Goal: Task Accomplishment & Management: Use online tool/utility

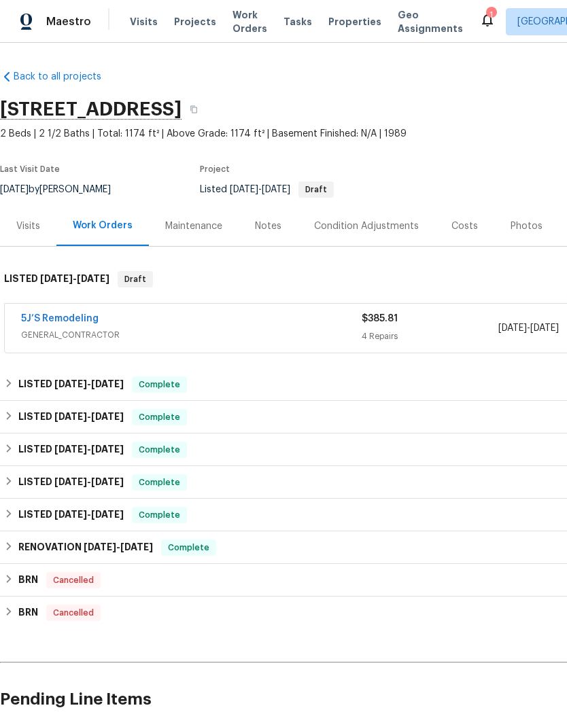
scroll to position [0, 201]
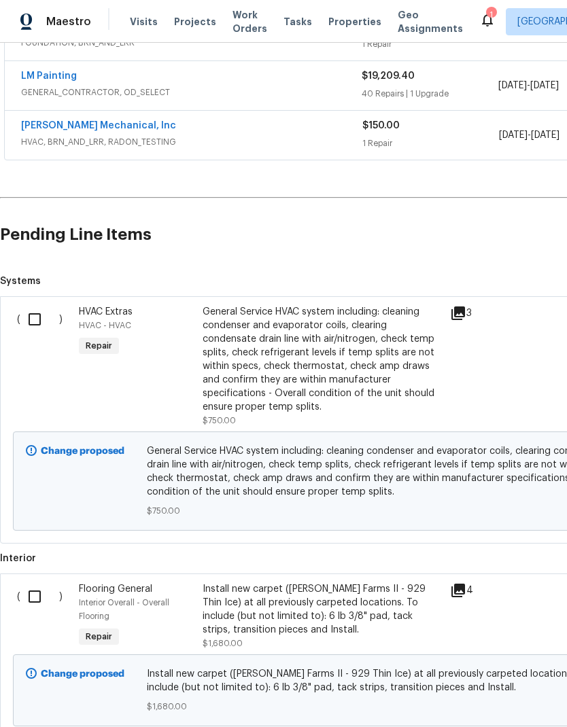
scroll to position [342, 0]
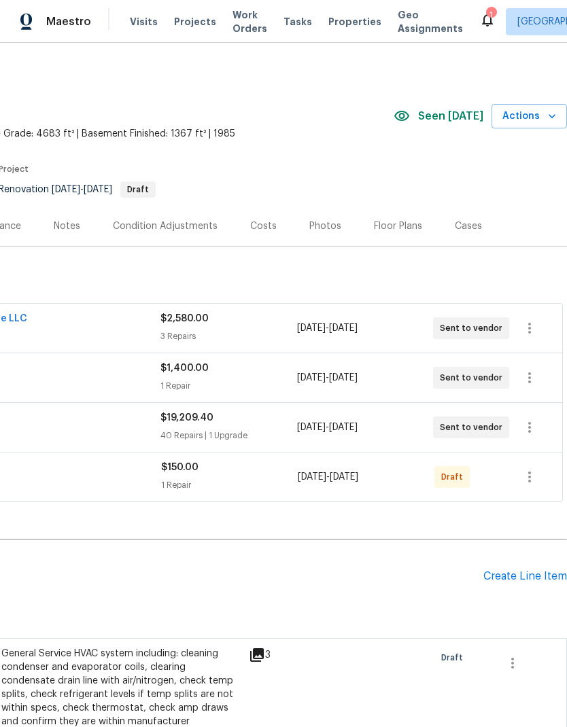
scroll to position [0, 201]
click at [536, 476] on icon "button" at bounding box center [529, 477] width 16 height 16
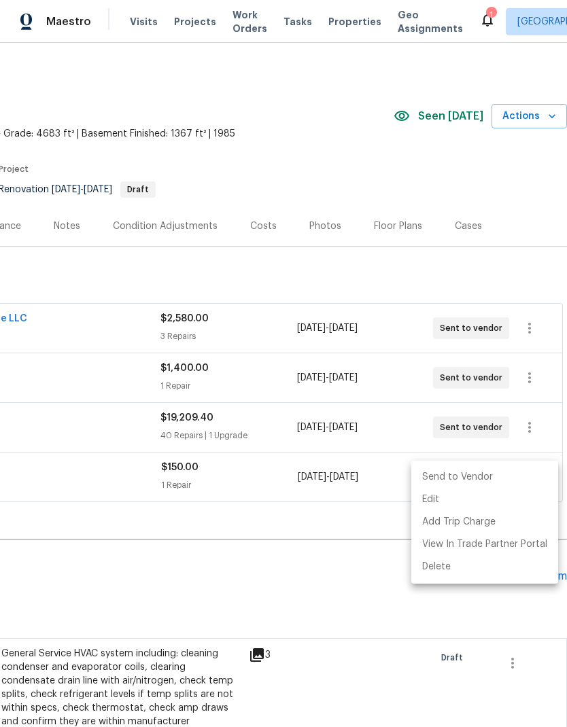
click at [487, 476] on li "Send to Vendor" at bounding box center [484, 477] width 147 height 22
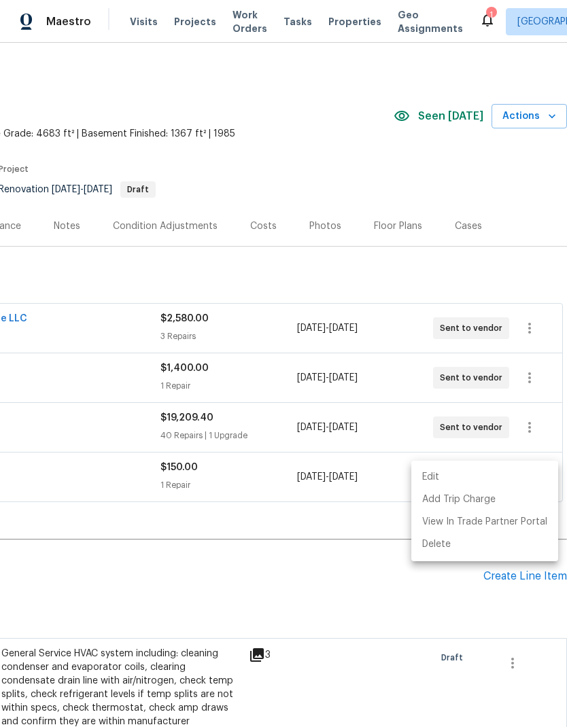
click at [327, 582] on div at bounding box center [283, 363] width 567 height 727
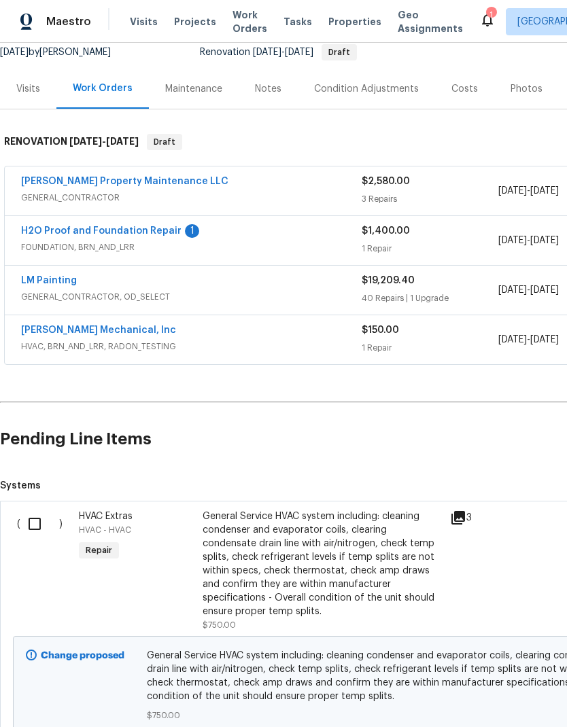
scroll to position [138, 0]
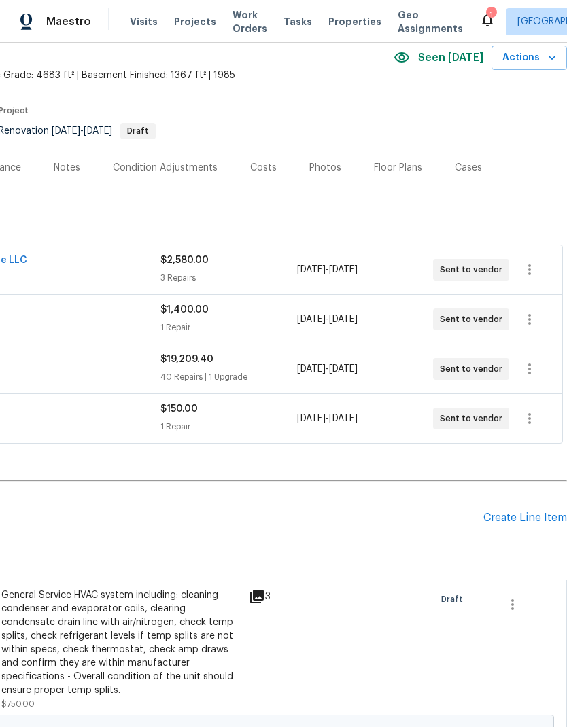
scroll to position [58, 201]
click at [530, 420] on icon "button" at bounding box center [529, 418] width 16 height 16
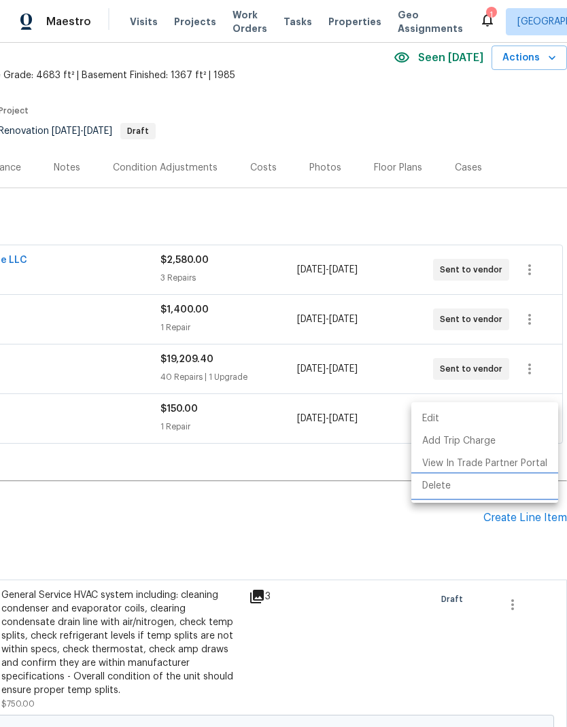
click at [447, 489] on li "Delete" at bounding box center [484, 486] width 147 height 22
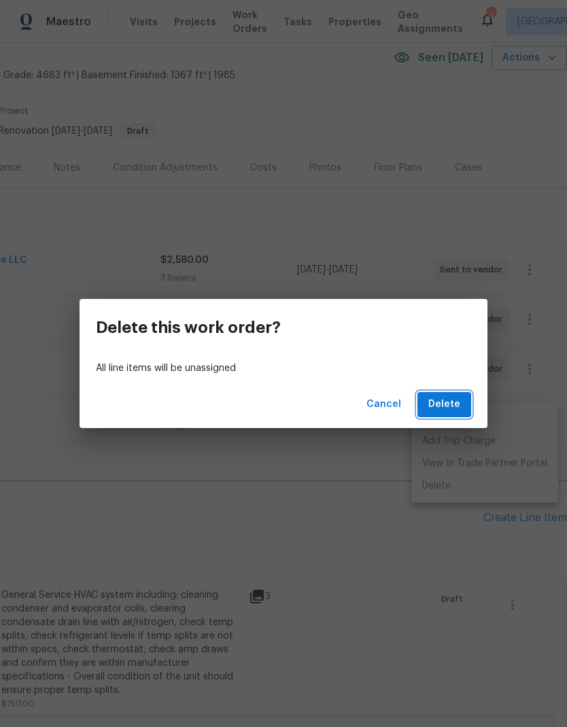
click at [457, 407] on span "Delete" at bounding box center [444, 404] width 32 height 17
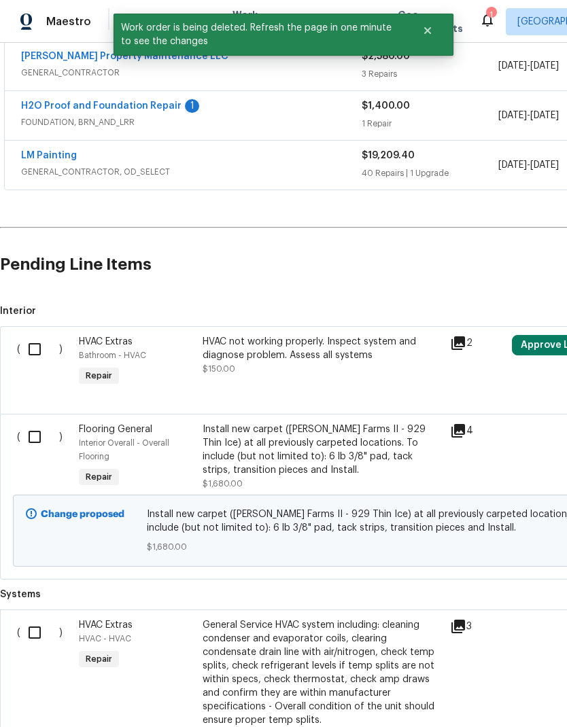
scroll to position [262, 0]
click at [37, 340] on input "checkbox" at bounding box center [39, 349] width 39 height 29
checkbox input "true"
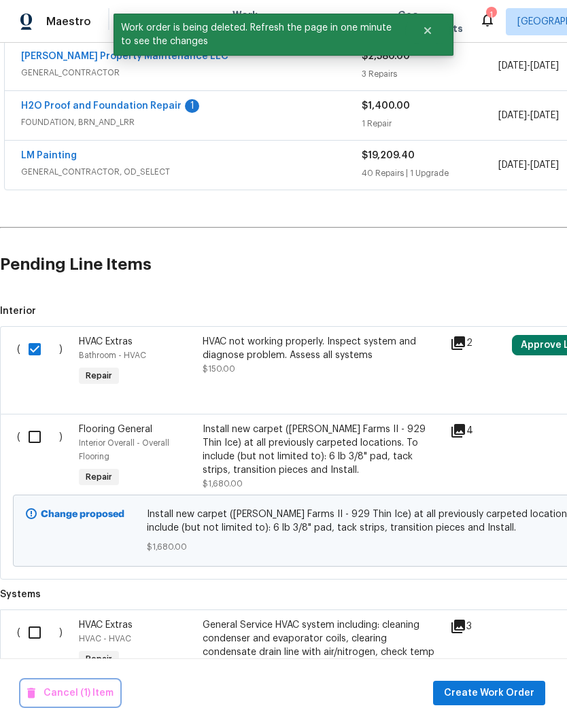
click at [81, 692] on span "Cancel (1) Item" at bounding box center [70, 693] width 86 height 17
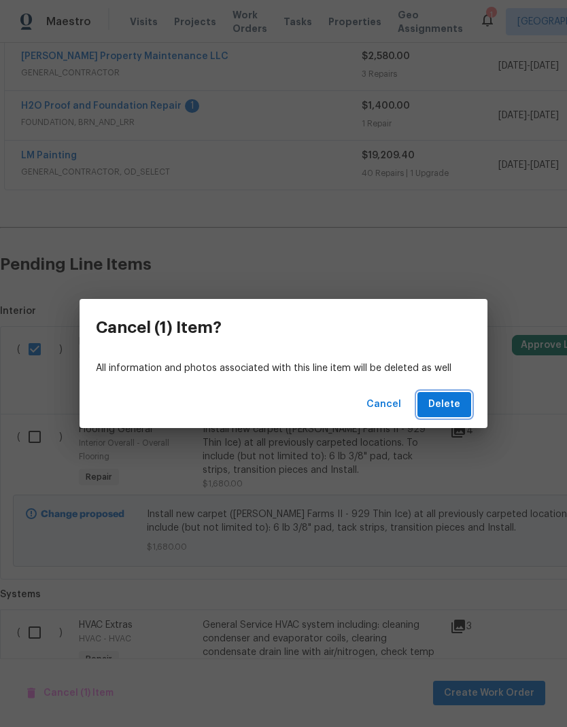
click at [455, 406] on span "Delete" at bounding box center [444, 404] width 32 height 17
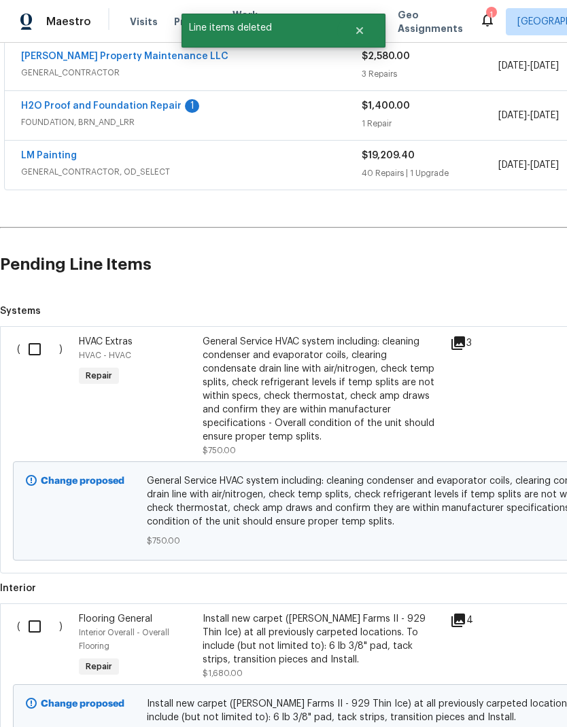
click at [41, 345] on input "checkbox" at bounding box center [39, 349] width 39 height 29
checkbox input "true"
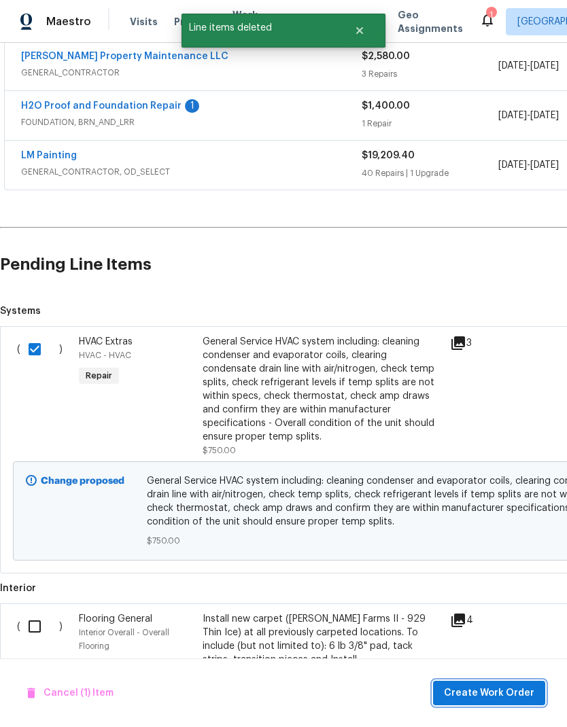
click at [499, 692] on span "Create Work Order" at bounding box center [489, 693] width 90 height 17
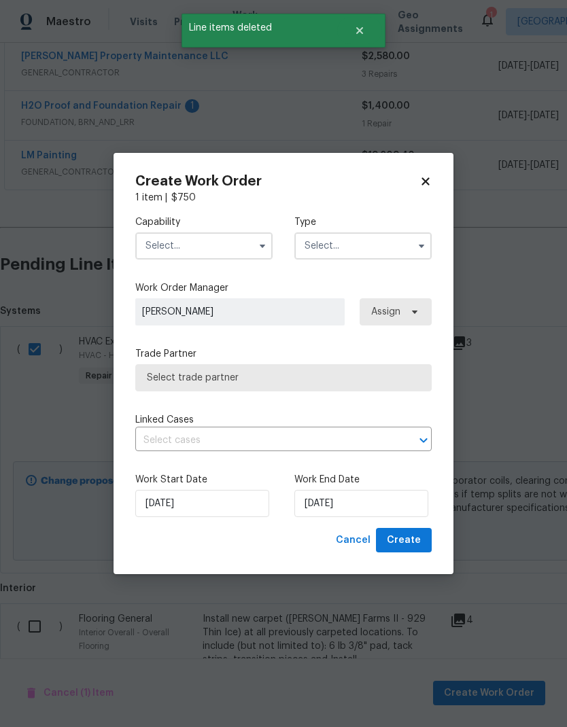
click at [211, 237] on input "text" at bounding box center [203, 245] width 137 height 27
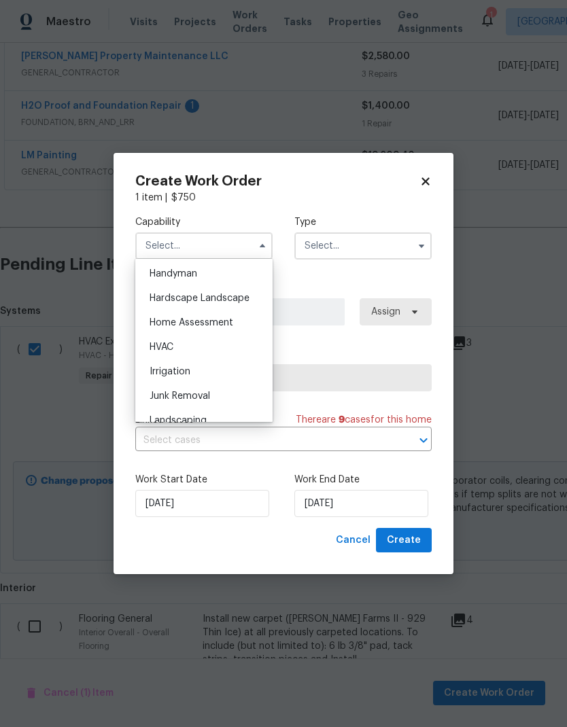
scroll to position [754, 0]
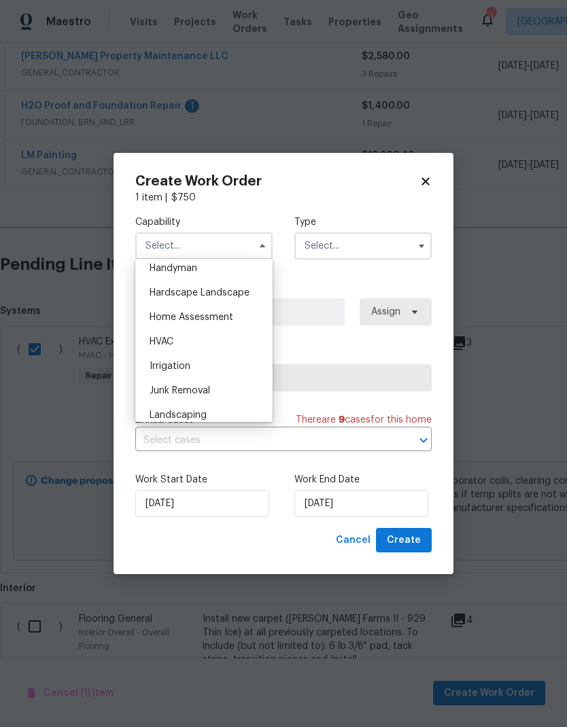
click at [183, 342] on div "HVAC" at bounding box center [204, 342] width 130 height 24
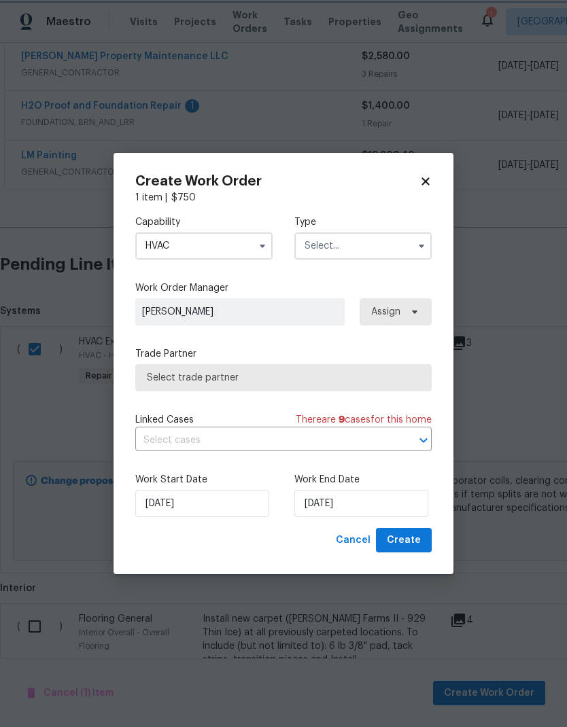
type input "HVAC"
click at [356, 249] on input "text" at bounding box center [362, 245] width 137 height 27
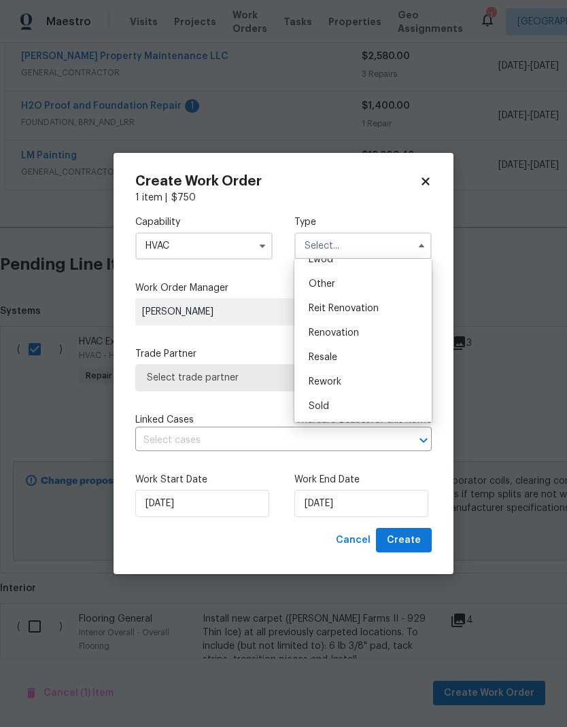
scroll to position [162, 0]
click at [351, 331] on span "Renovation" at bounding box center [334, 333] width 50 height 10
type input "Renovation"
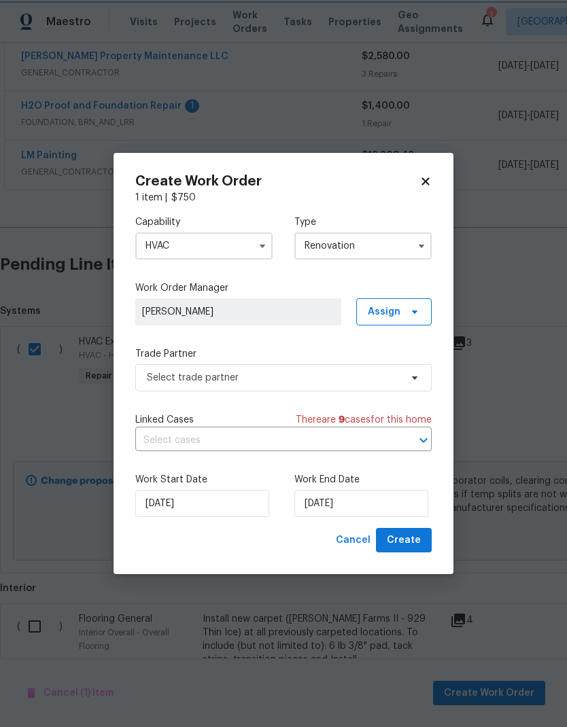
scroll to position [0, 0]
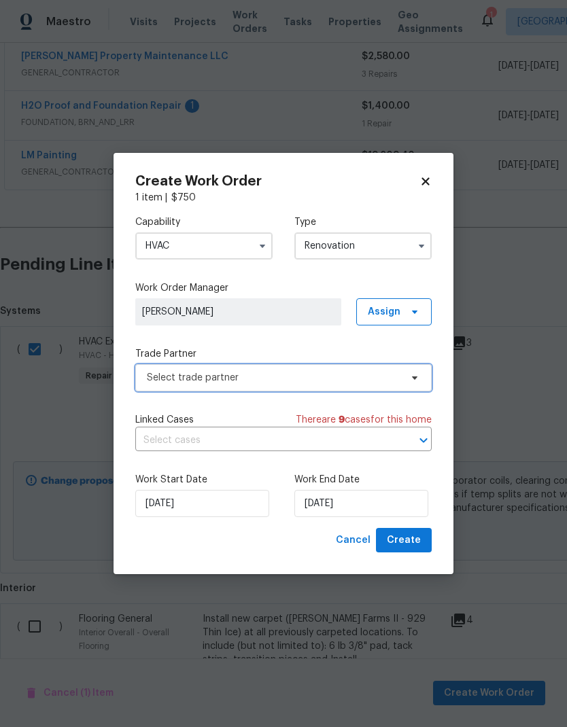
click at [341, 379] on span "Select trade partner" at bounding box center [273, 378] width 253 height 14
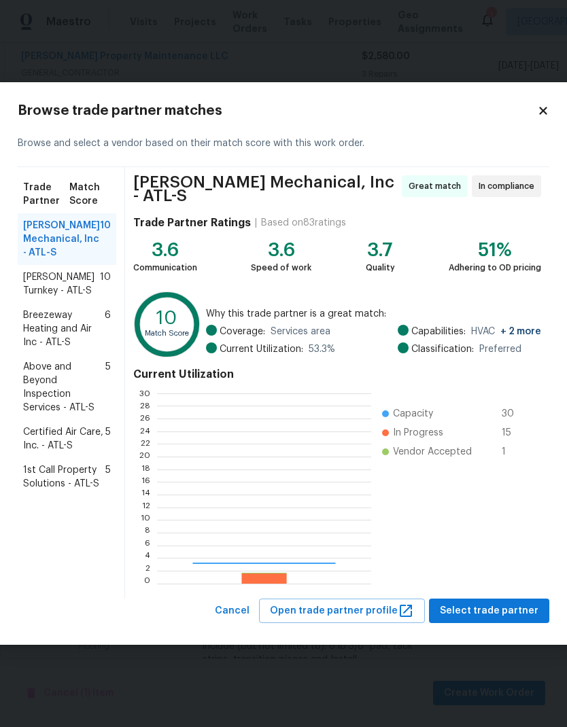
scroll to position [190, 213]
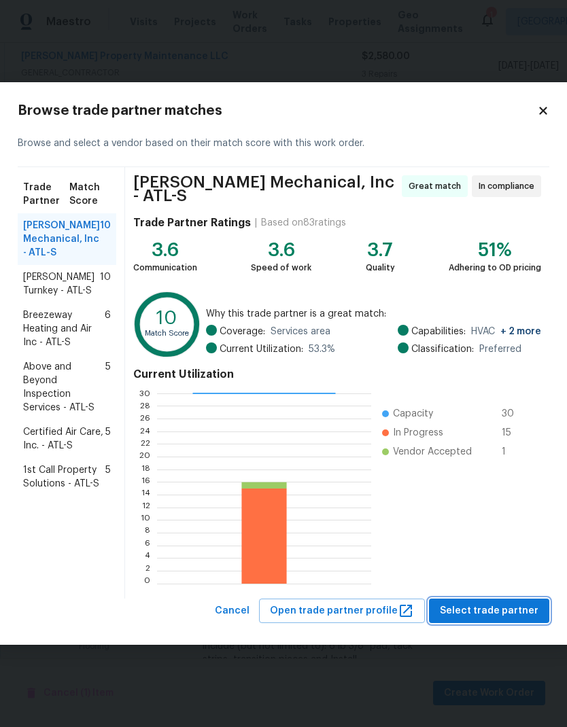
click at [498, 603] on span "Select trade partner" at bounding box center [489, 611] width 99 height 17
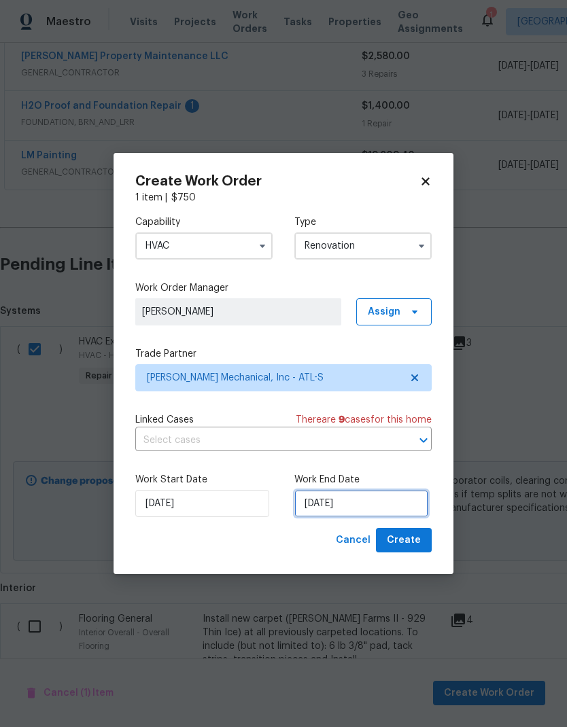
click at [378, 506] on input "[DATE]" at bounding box center [361, 503] width 134 height 27
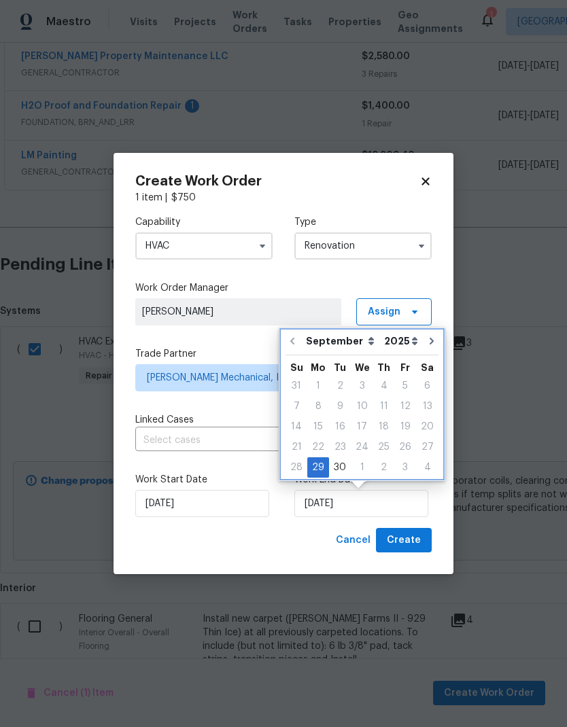
click at [421, 334] on button "Go to next month" at bounding box center [431, 341] width 20 height 27
type input "10/29/2025"
select select "9"
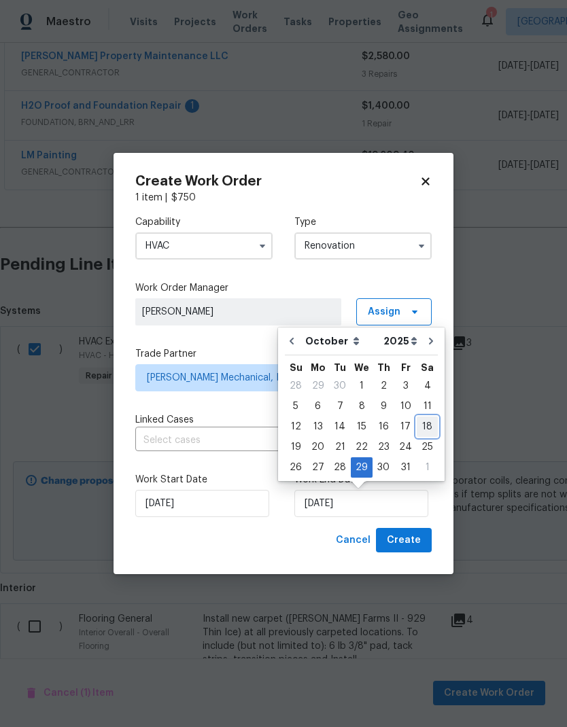
click at [421, 425] on div "18" at bounding box center [427, 426] width 21 height 19
type input "[DATE]"
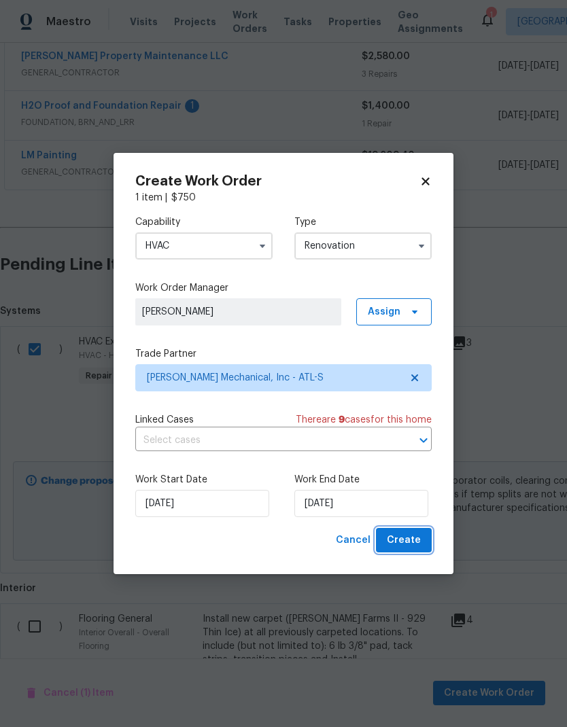
click at [412, 537] on span "Create" at bounding box center [404, 540] width 34 height 17
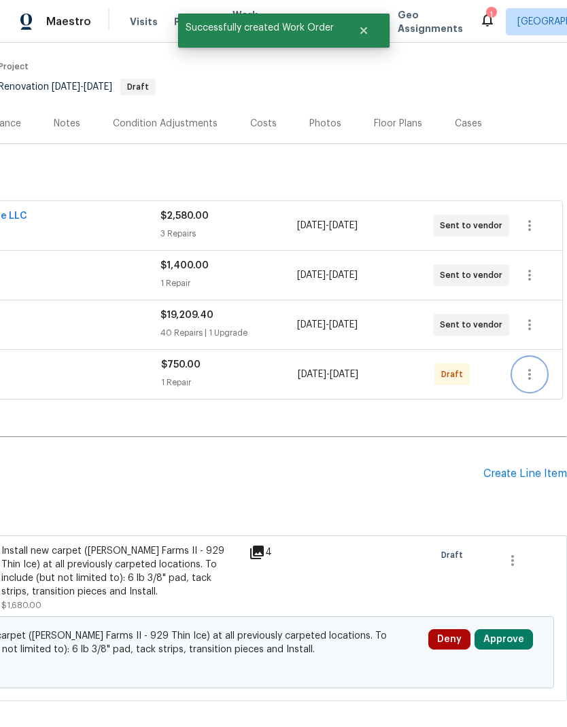
click at [524, 376] on icon "button" at bounding box center [529, 374] width 16 height 16
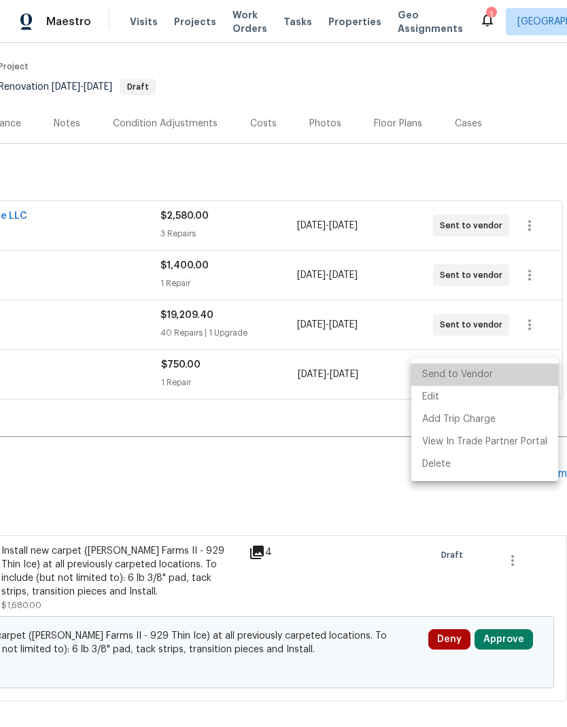
click at [487, 370] on li "Send to Vendor" at bounding box center [484, 375] width 147 height 22
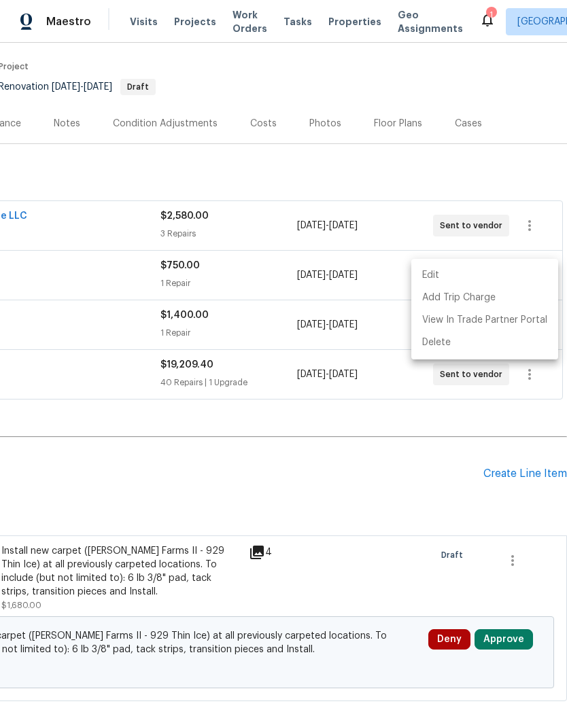
click at [374, 482] on div at bounding box center [283, 363] width 567 height 727
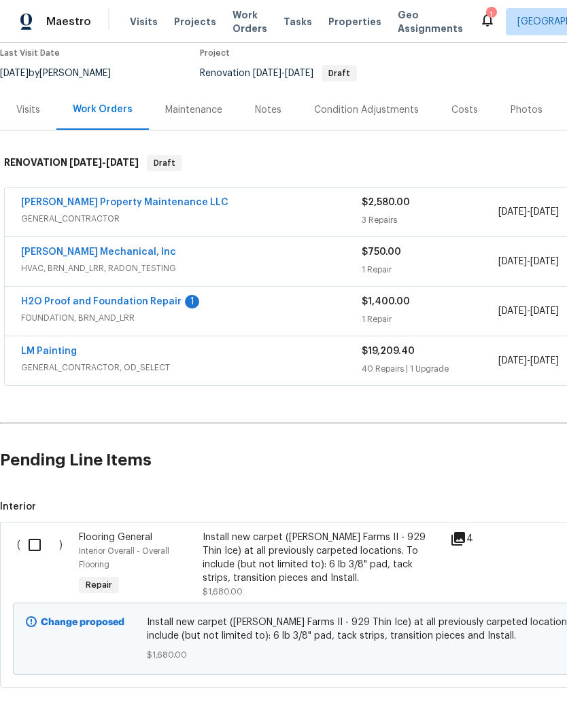
scroll to position [116, 0]
click at [39, 541] on input "checkbox" at bounding box center [39, 545] width 39 height 29
checkbox input "true"
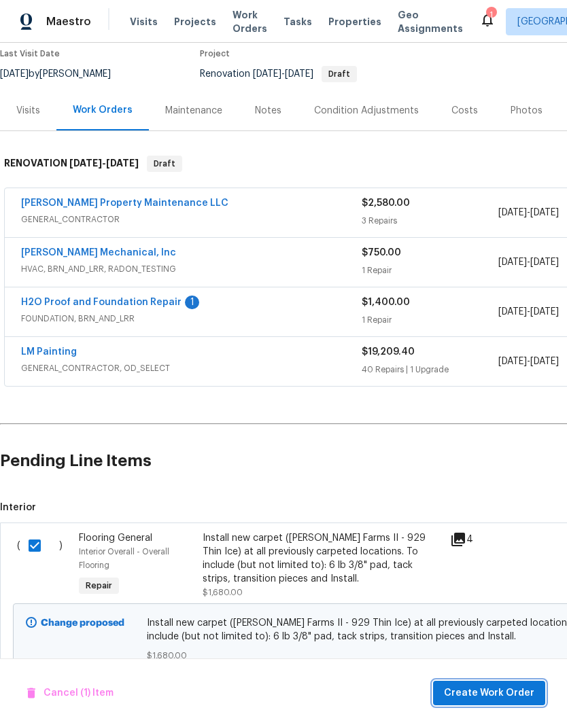
click at [501, 684] on button "Create Work Order" at bounding box center [489, 693] width 112 height 25
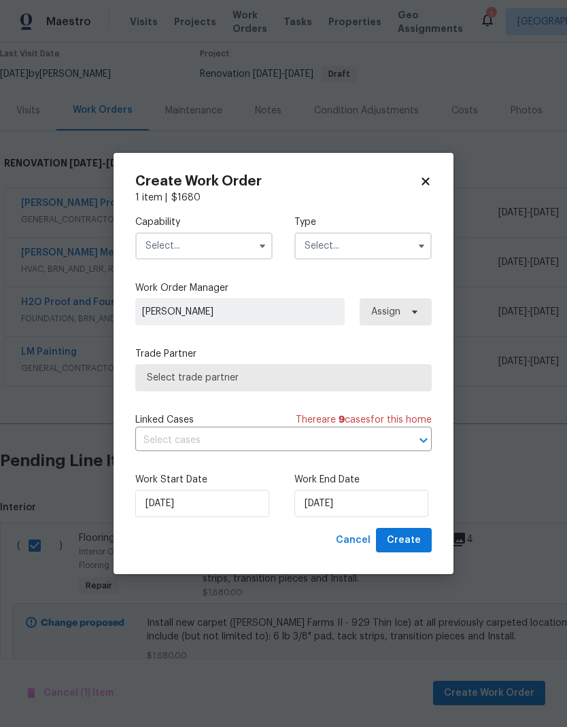
click at [211, 241] on input "text" at bounding box center [203, 245] width 137 height 27
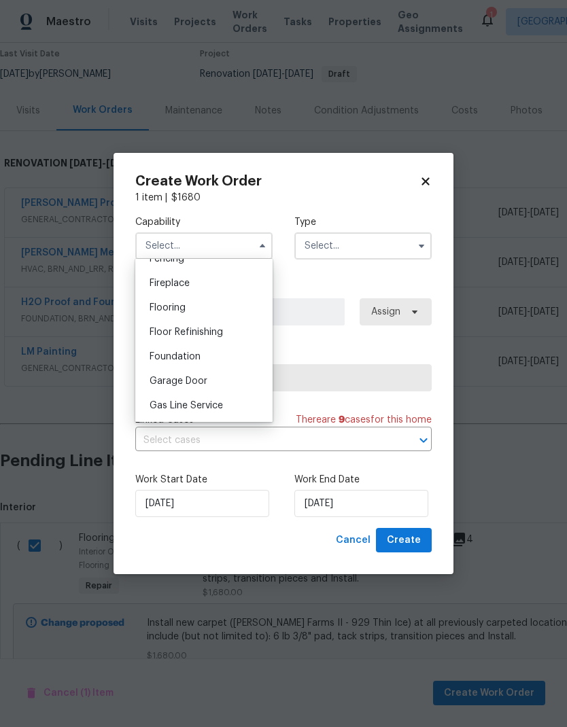
scroll to position [489, 0]
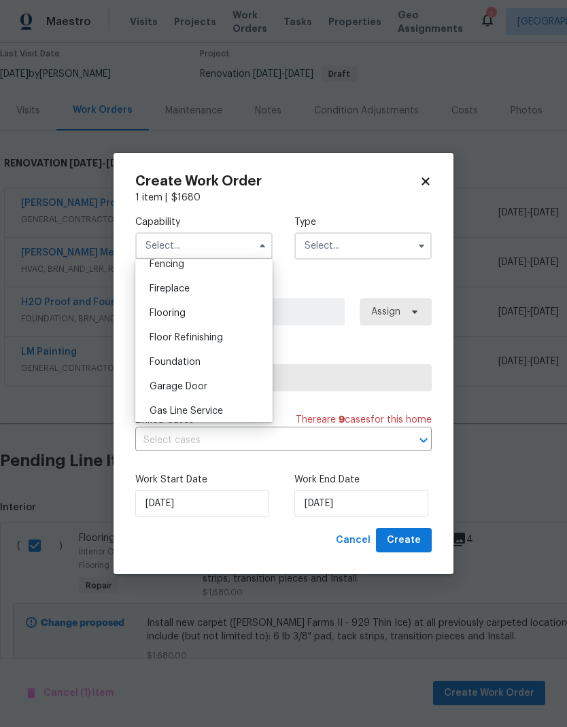
click at [194, 309] on div "Flooring" at bounding box center [204, 313] width 130 height 24
type input "Flooring"
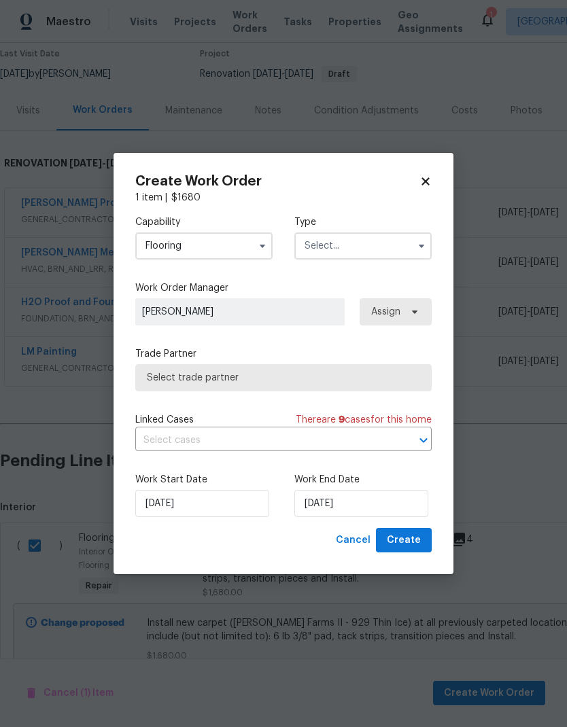
click at [355, 245] on input "text" at bounding box center [362, 245] width 137 height 27
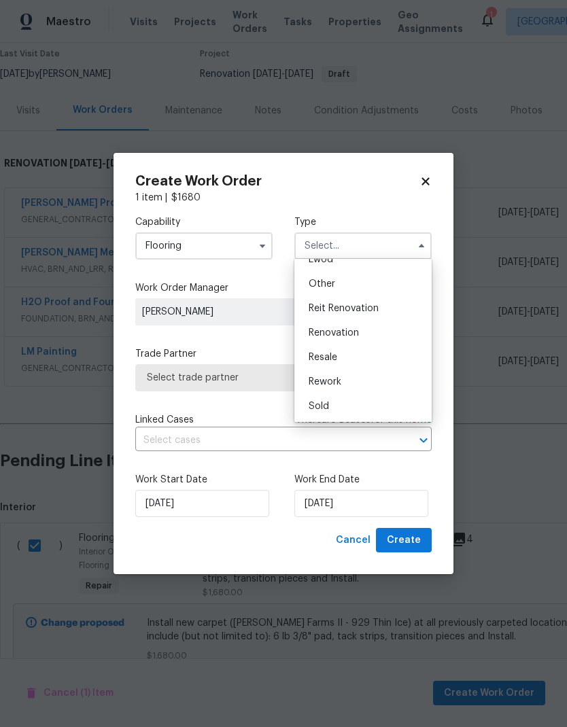
scroll to position [162, 0]
click at [345, 331] on span "Renovation" at bounding box center [334, 333] width 50 height 10
type input "Renovation"
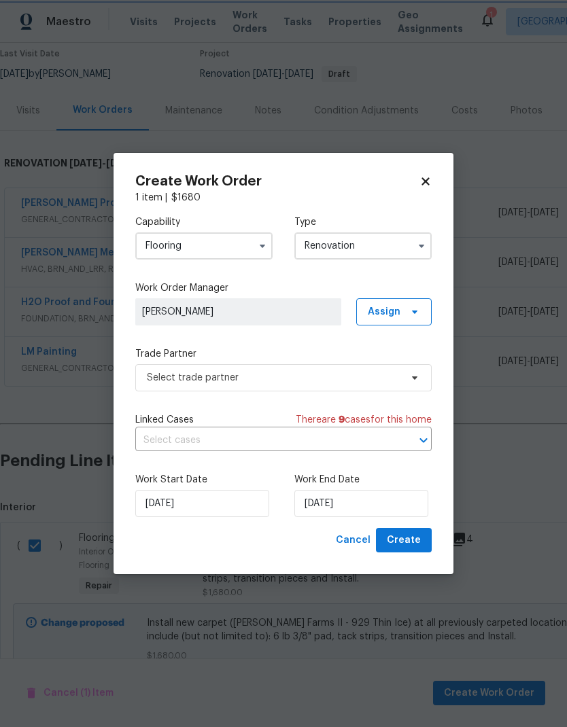
scroll to position [0, 0]
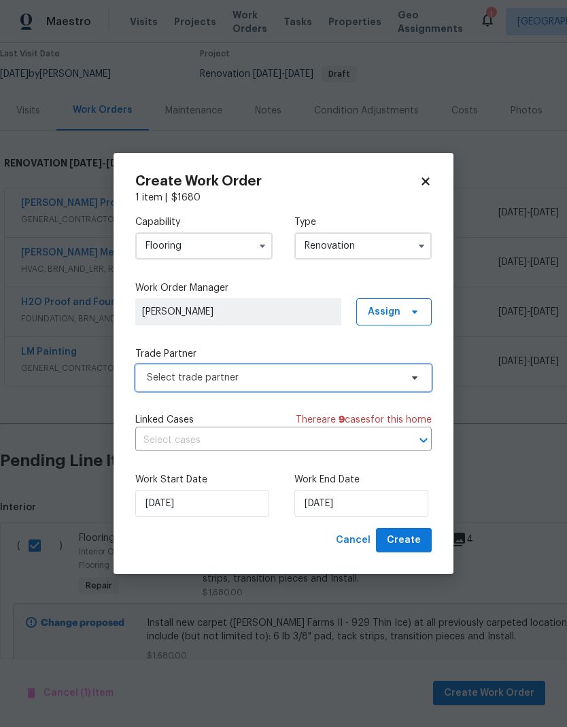
click at [385, 378] on span "Select trade partner" at bounding box center [273, 378] width 253 height 14
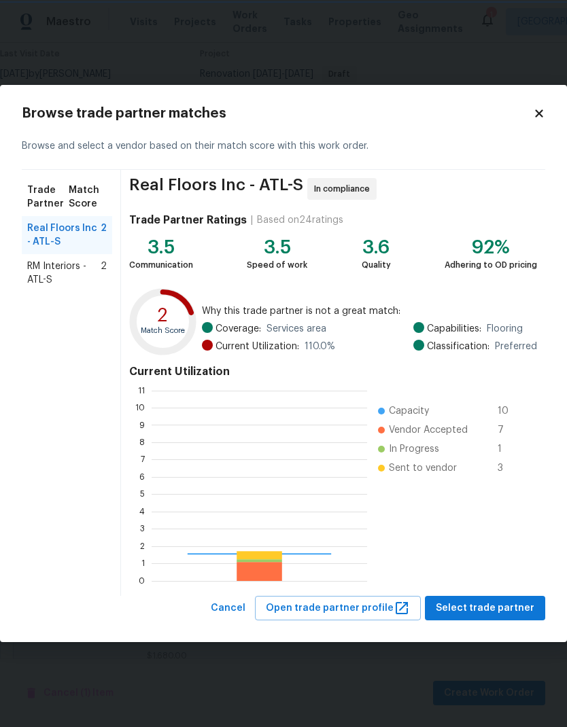
scroll to position [190, 215]
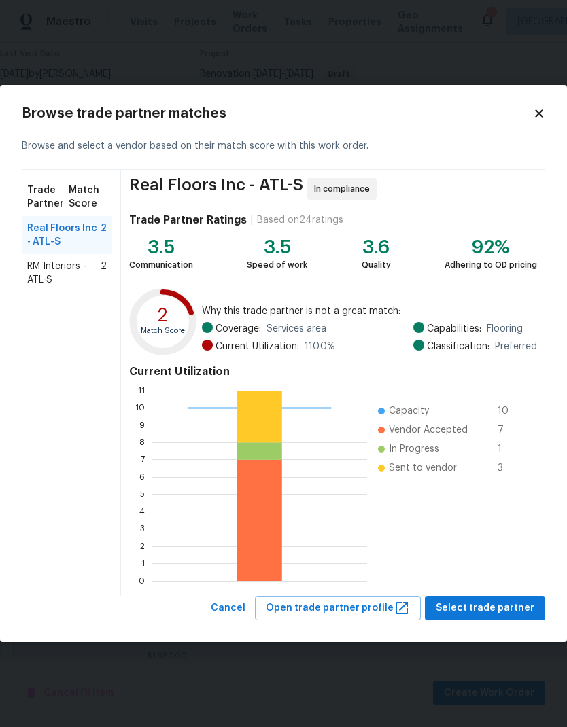
click at [60, 266] on span "RM Interiors - ATL-S" at bounding box center [63, 273] width 73 height 27
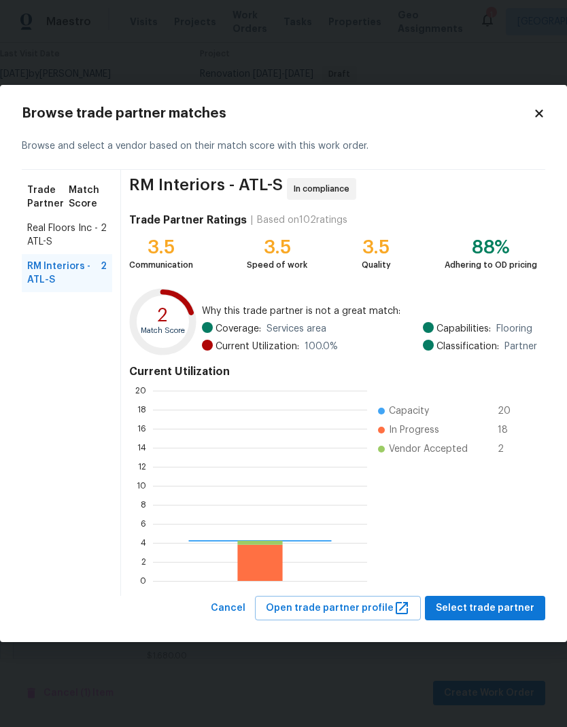
scroll to position [190, 214]
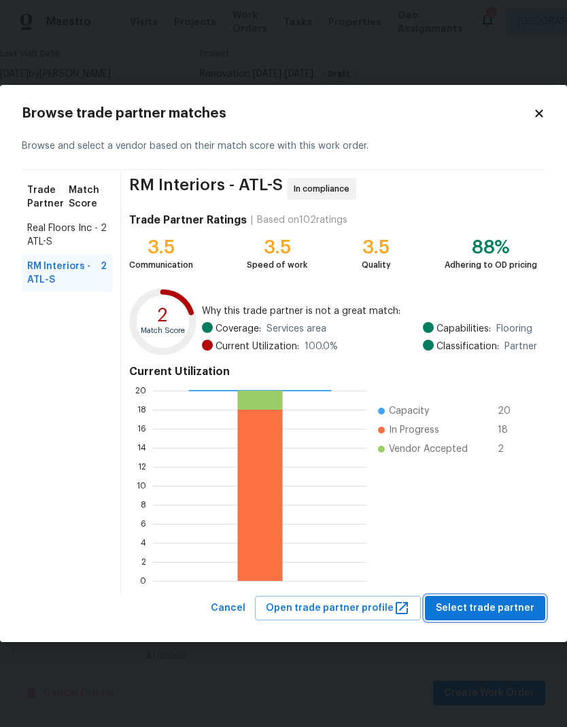
click at [486, 616] on span "Select trade partner" at bounding box center [485, 608] width 99 height 17
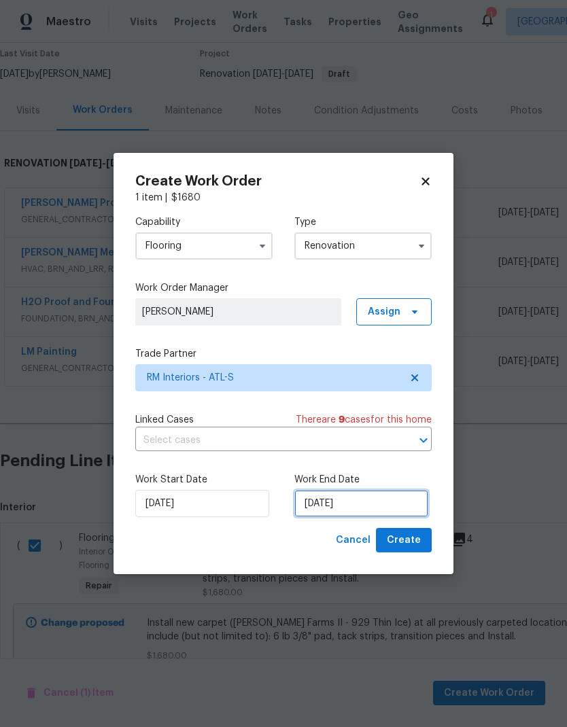
click at [379, 501] on input "[DATE]" at bounding box center [361, 503] width 134 height 27
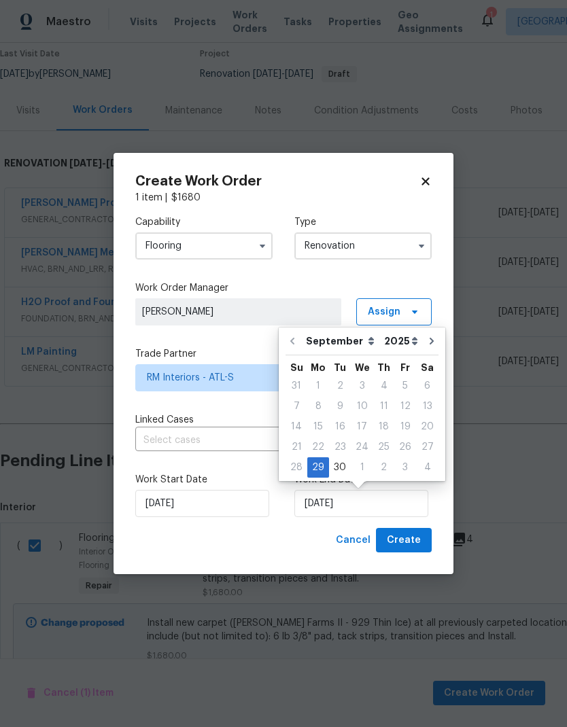
click at [426, 338] on icon "Go to next month" at bounding box center [431, 341] width 11 height 11
type input "10/29/2025"
select select "9"
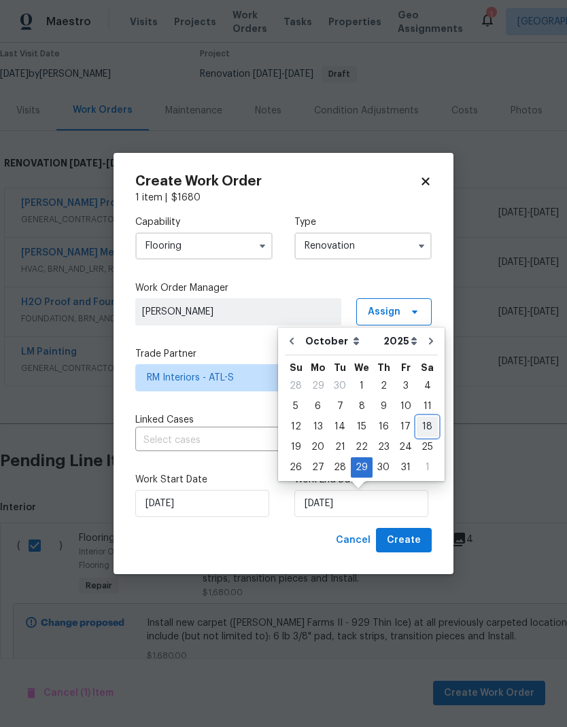
click at [422, 428] on div "18" at bounding box center [427, 426] width 21 height 19
type input "[DATE]"
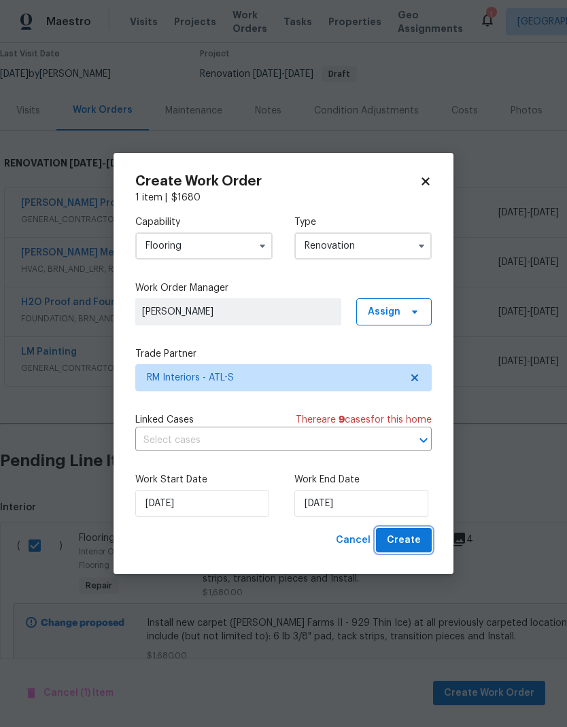
click at [408, 544] on span "Create" at bounding box center [404, 540] width 34 height 17
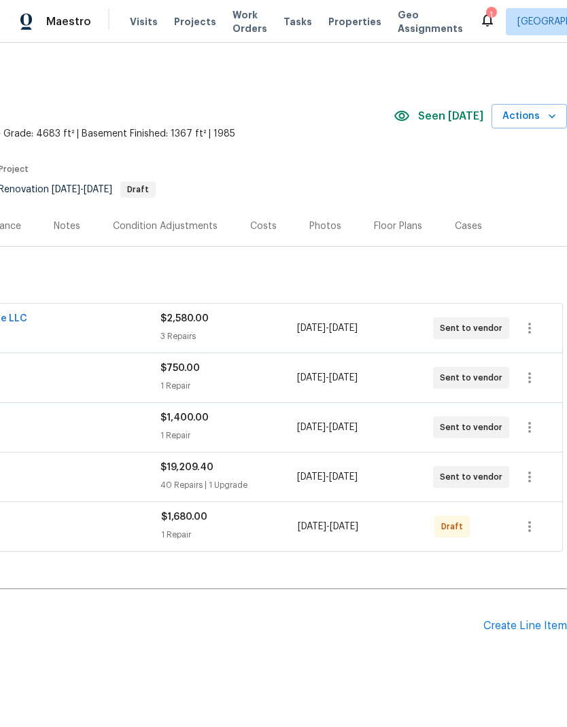
scroll to position [0, 201]
click at [529, 524] on icon "button" at bounding box center [529, 526] width 3 height 11
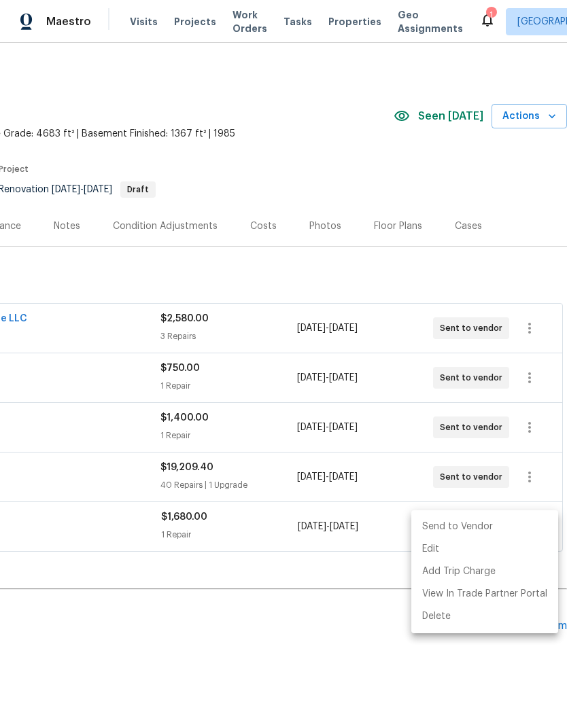
click at [461, 525] on li "Send to Vendor" at bounding box center [484, 527] width 147 height 22
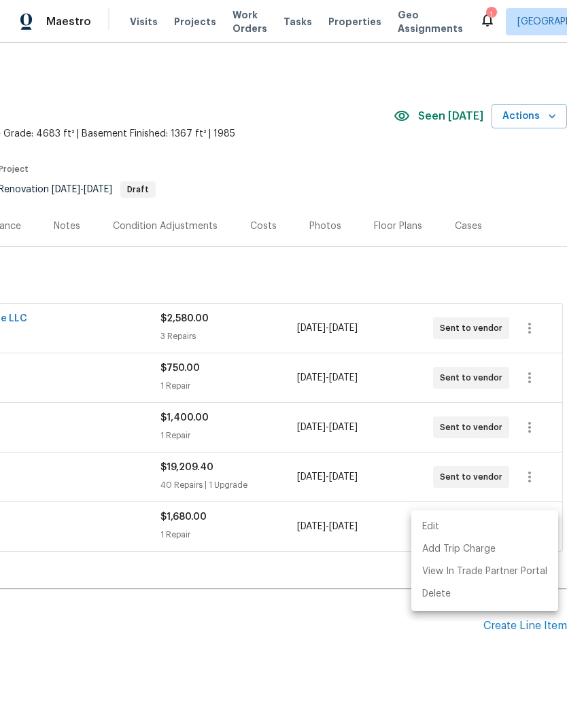
click at [334, 645] on div at bounding box center [283, 363] width 567 height 727
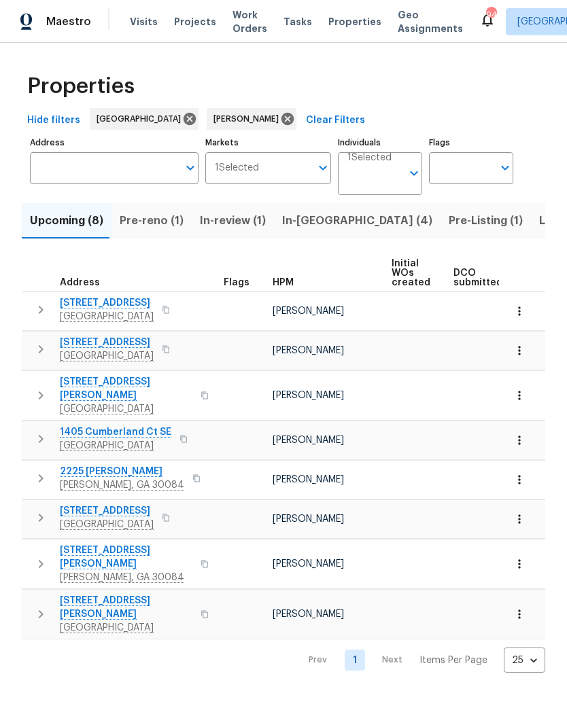
click at [146, 228] on span "Pre-reno (1)" at bounding box center [152, 220] width 64 height 19
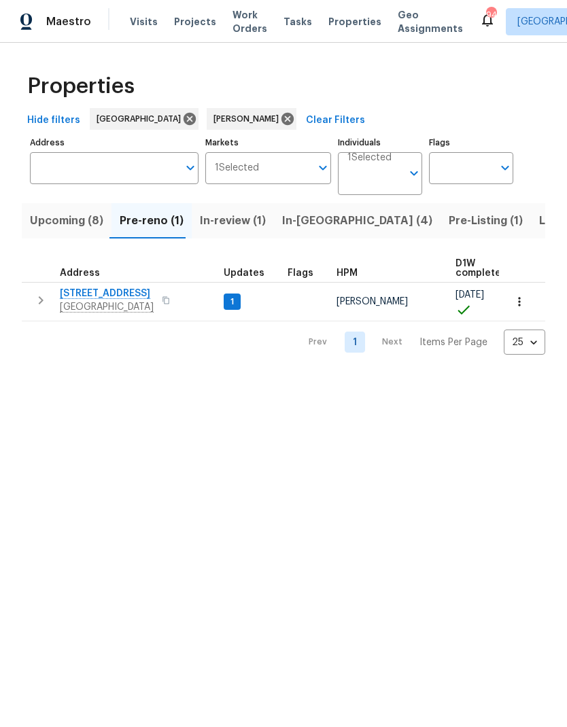
click at [520, 304] on icon "button" at bounding box center [519, 302] width 14 height 14
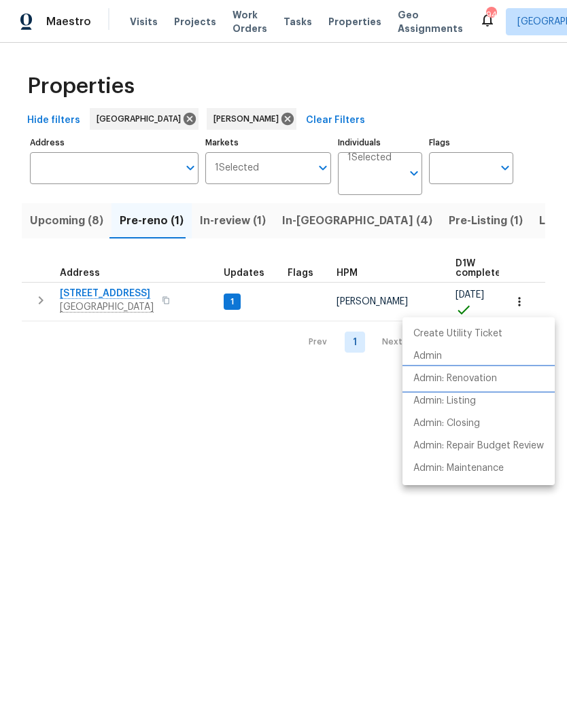
click at [466, 378] on p "Admin: Renovation" at bounding box center [455, 379] width 84 height 14
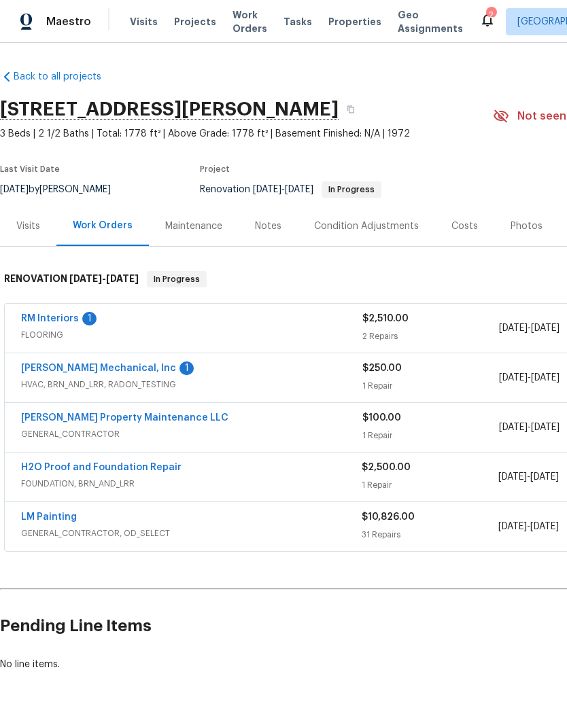
click at [89, 366] on link "[PERSON_NAME] Mechanical, Inc" at bounding box center [98, 369] width 155 height 10
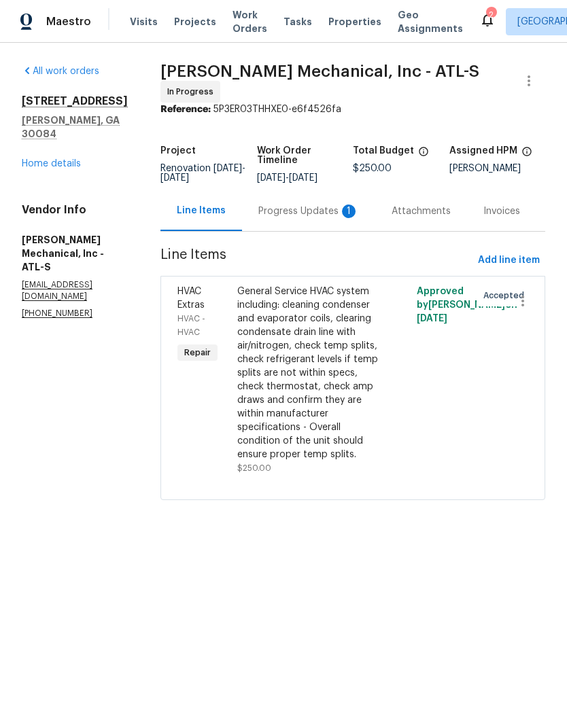
click at [309, 209] on div "Progress Updates 1" at bounding box center [308, 212] width 101 height 14
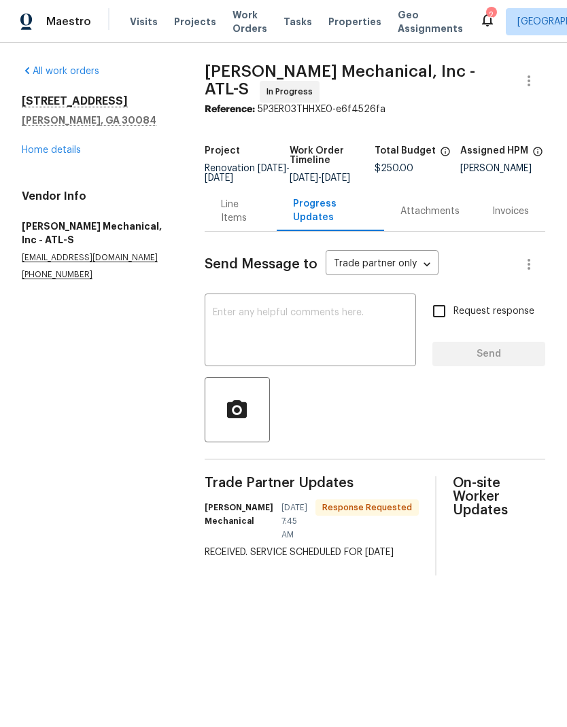
click at [80, 154] on link "Home details" at bounding box center [51, 150] width 59 height 10
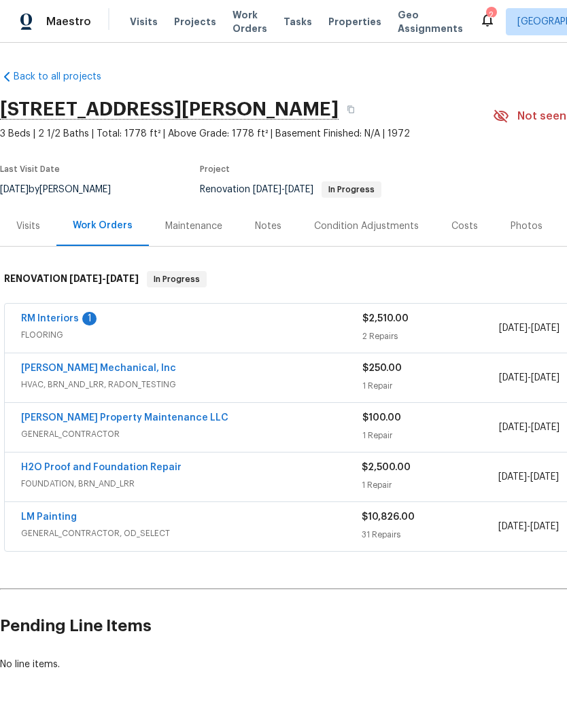
click at [88, 420] on link "[PERSON_NAME] Property Maintenance LLC" at bounding box center [124, 418] width 207 height 10
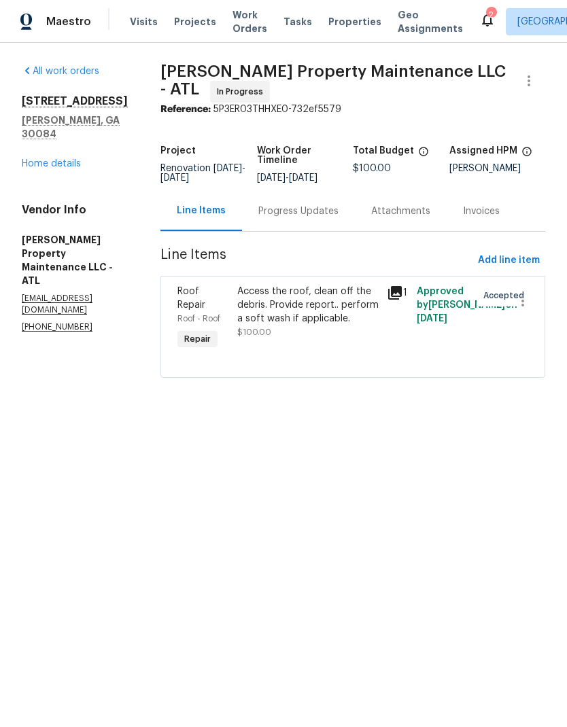
click at [61, 159] on link "Home details" at bounding box center [51, 164] width 59 height 10
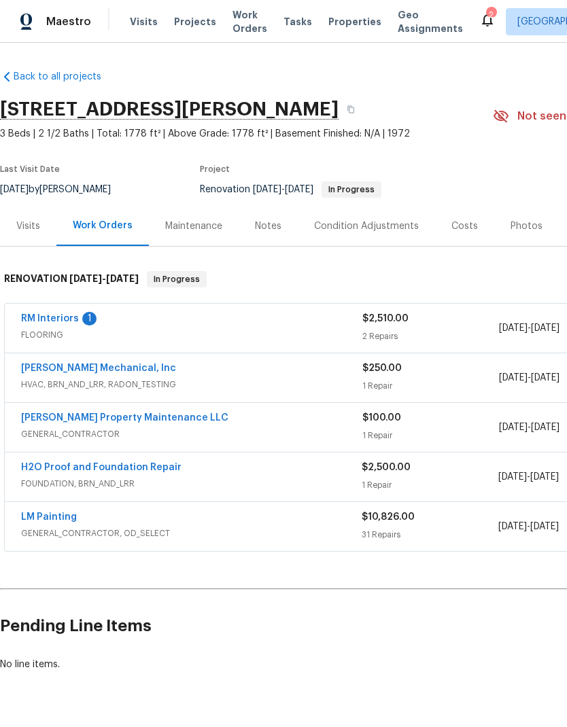
click at [54, 320] on link "RM Interiors" at bounding box center [50, 319] width 58 height 10
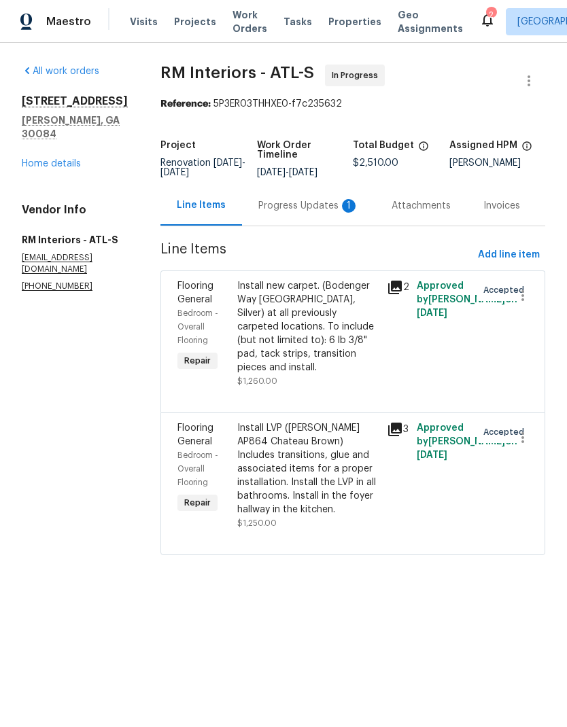
click at [285, 206] on div "Progress Updates 1" at bounding box center [308, 206] width 101 height 14
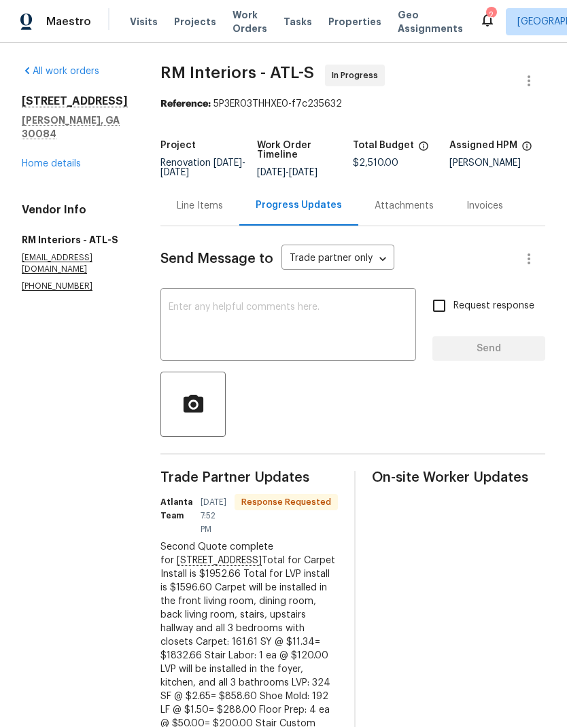
click at [65, 159] on link "Home details" at bounding box center [51, 164] width 59 height 10
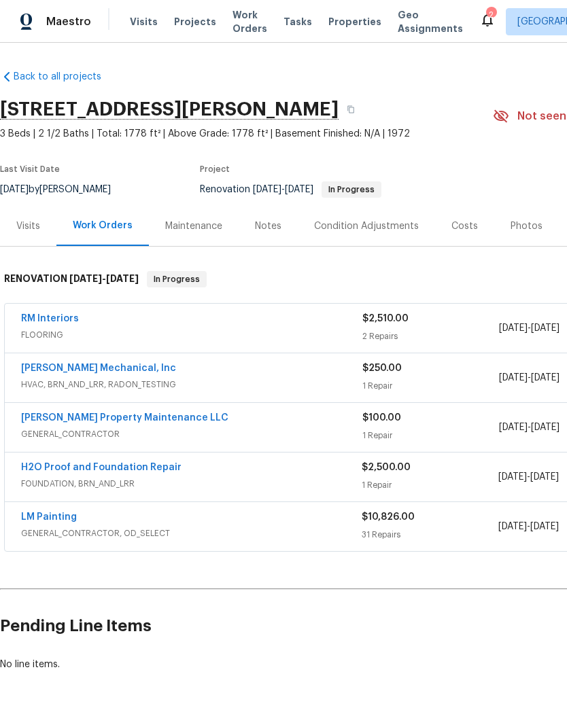
click at [376, 232] on div "Condition Adjustments" at bounding box center [366, 226] width 105 height 14
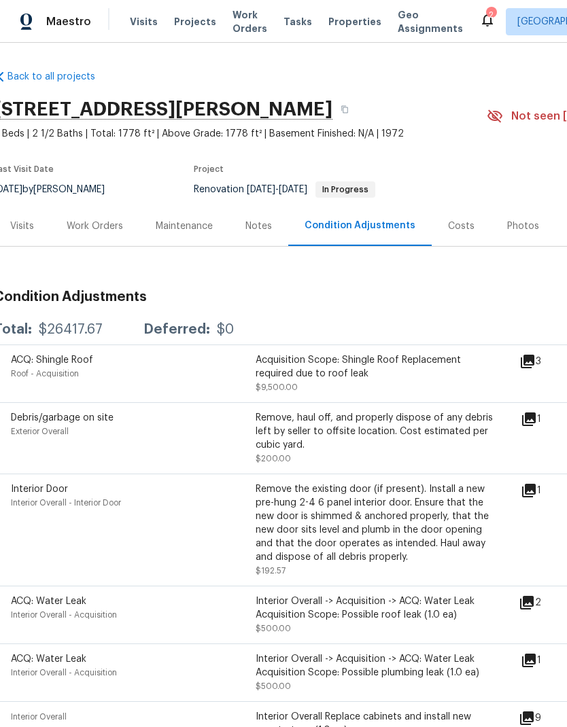
scroll to position [0, 6]
click at [88, 228] on div "Work Orders" at bounding box center [95, 226] width 56 height 14
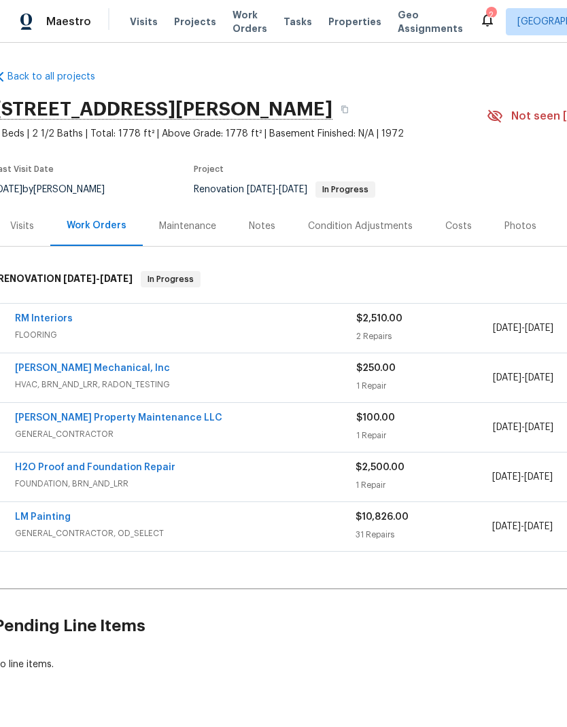
click at [39, 319] on link "RM Interiors" at bounding box center [44, 319] width 58 height 10
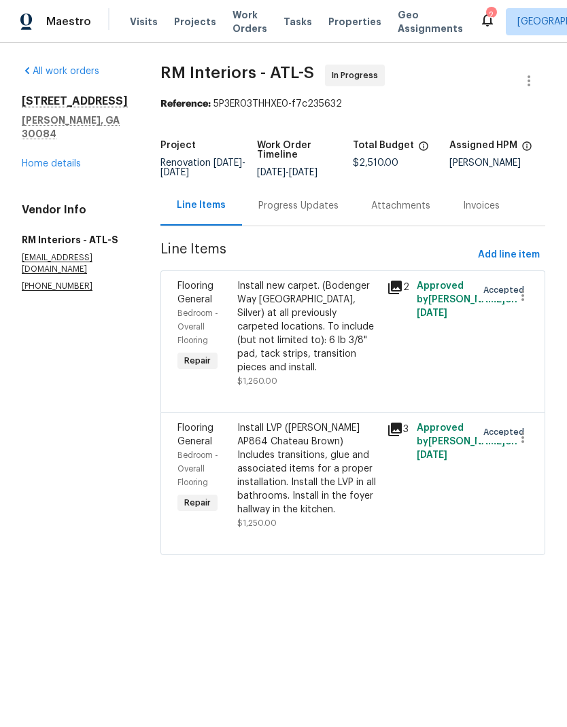
click at [279, 207] on div "Progress Updates" at bounding box center [298, 206] width 80 height 14
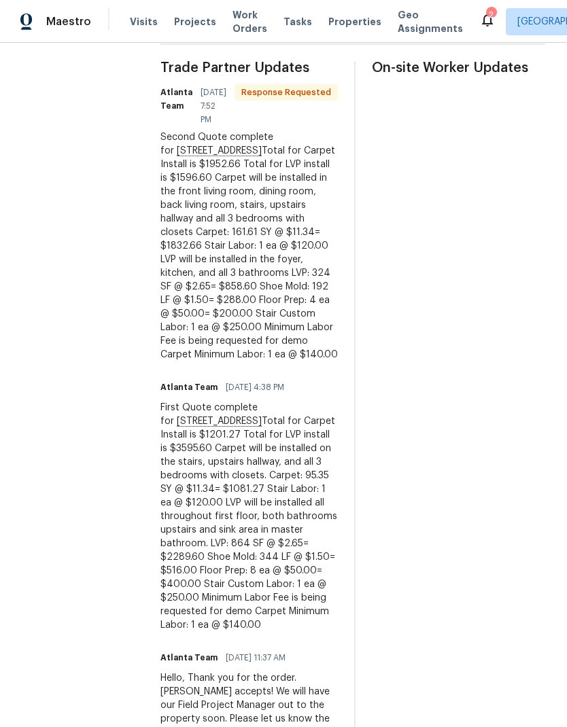
scroll to position [414, 0]
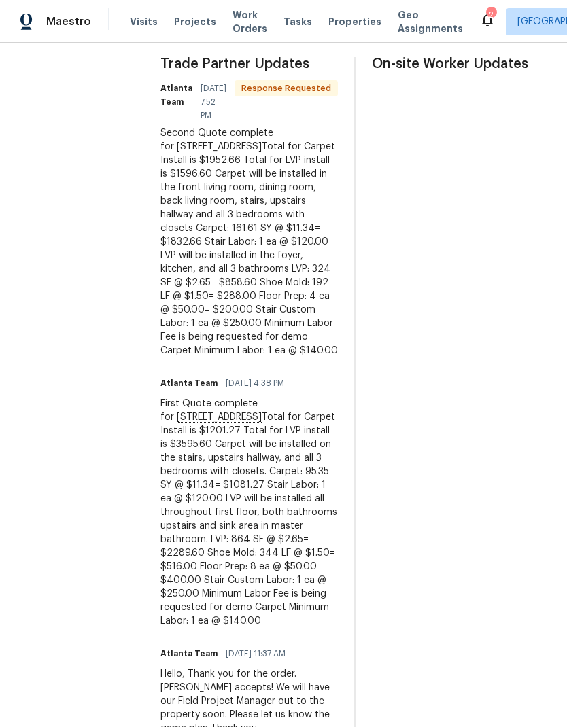
copy div "Total for Carpet Install is $1201.27 Total for LVP install is $3595.60 Carpet w…"
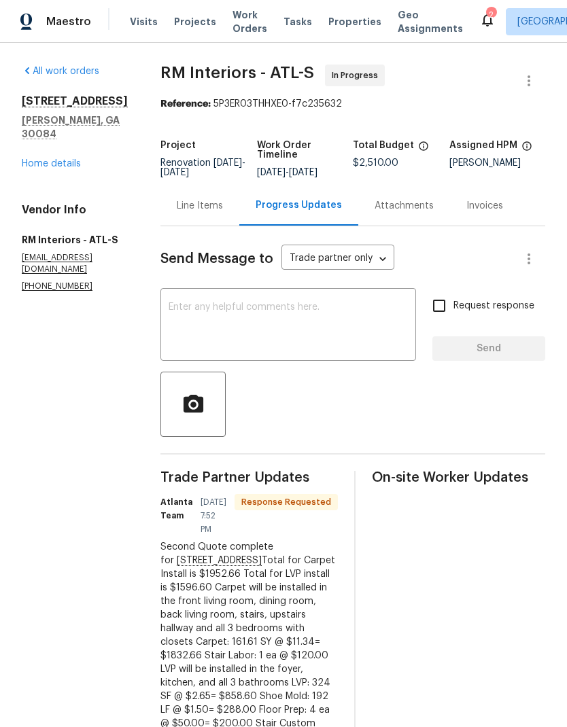
scroll to position [0, 0]
click at [184, 205] on div "Line Items" at bounding box center [200, 206] width 46 height 14
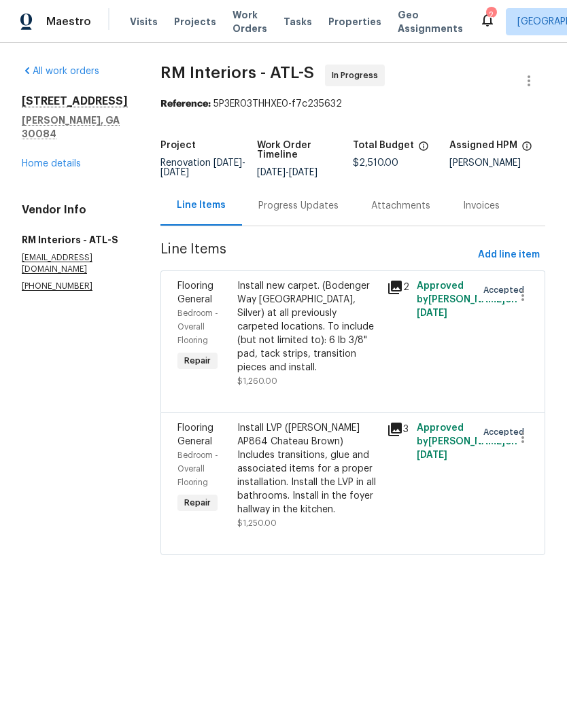
click at [307, 323] on div "Install new carpet. (Bodenger Way 945 Winter Ash, Silver) at all previously car…" at bounding box center [307, 326] width 141 height 95
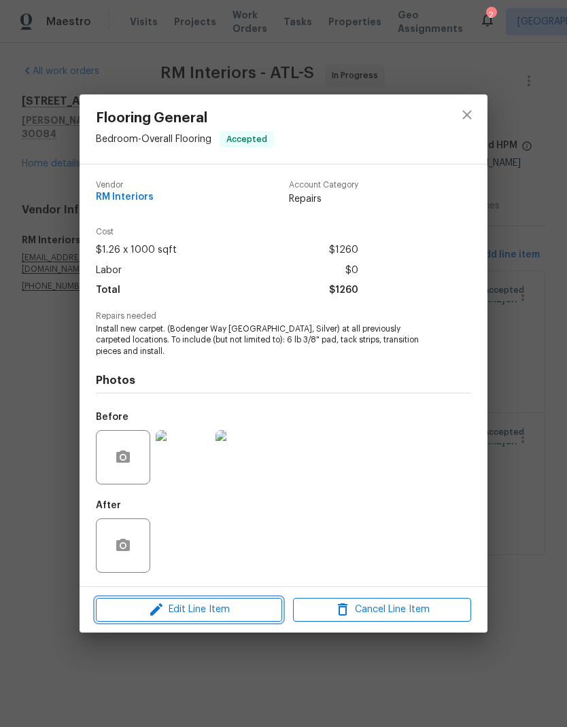
click at [208, 609] on span "Edit Line Item" at bounding box center [189, 609] width 178 height 17
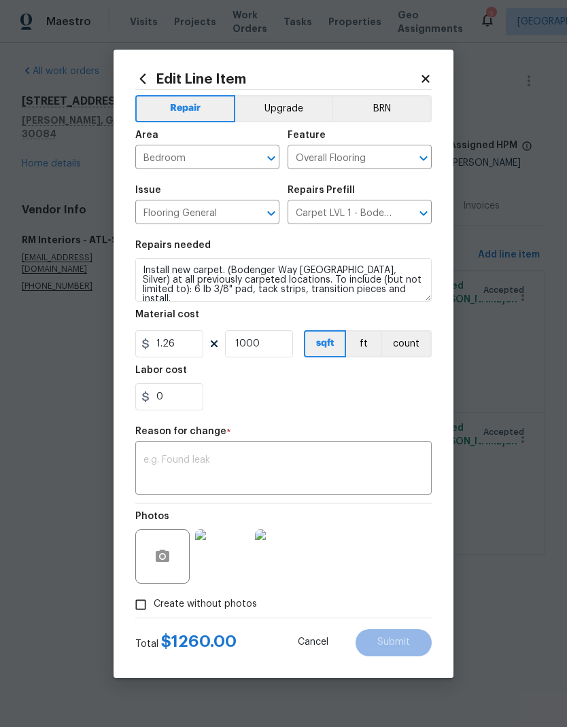
click at [235, 457] on textarea at bounding box center [283, 469] width 280 height 29
click at [219, 465] on textarea at bounding box center [283, 469] width 280 height 29
paste textarea "Total for Carpet Install is $1201.27 Total for LVP install is $3595.60 Carpet w…"
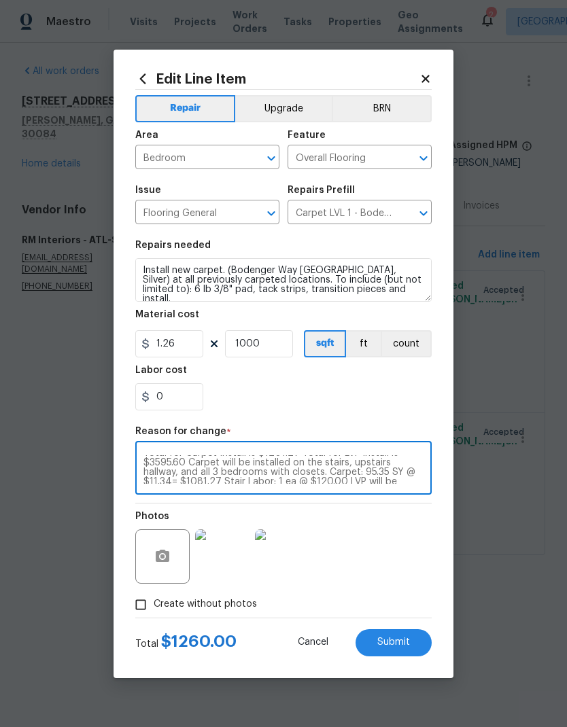
scroll to position [8, 0]
click at [399, 478] on textarea "Total for Carpet Install is $1201.27 Total for LVP install is $3595.60 Carpet w…" at bounding box center [283, 469] width 280 height 29
click at [385, 483] on textarea "Total for Carpet Install is $1201.27 Total for LVP install is $3595.60 Carpet w…" at bounding box center [283, 469] width 280 height 29
type textarea "Total for Carpet Install is $1201.27 Total for LVP install is $3595.60 Carpet w…"
click at [270, 349] on input "1000" at bounding box center [259, 343] width 68 height 27
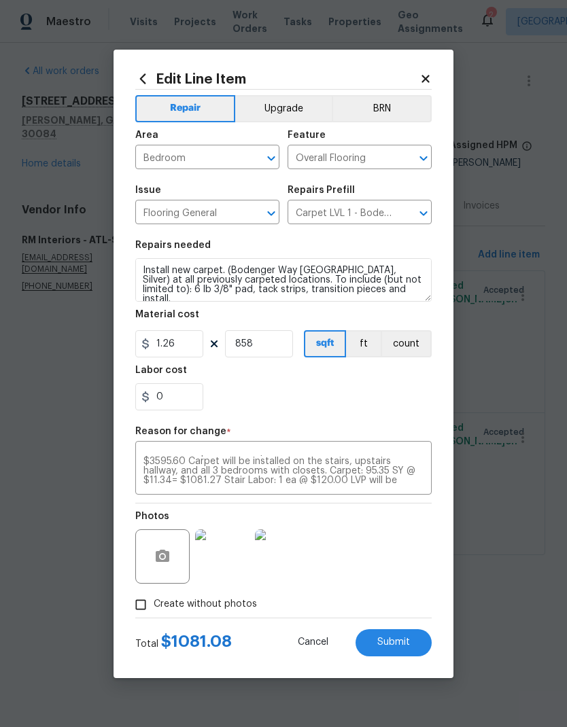
click at [397, 641] on span "Submit" at bounding box center [393, 642] width 33 height 10
type input "1000"
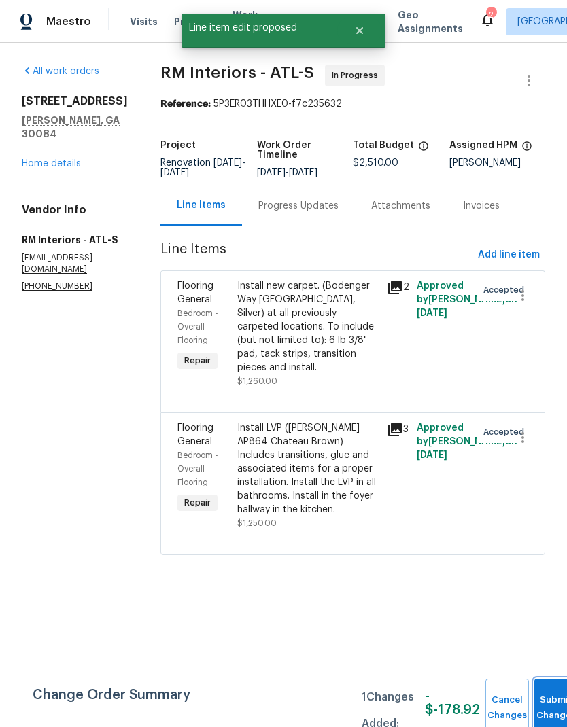
click at [544, 694] on button "Submit Changes" at bounding box center [555, 708] width 43 height 58
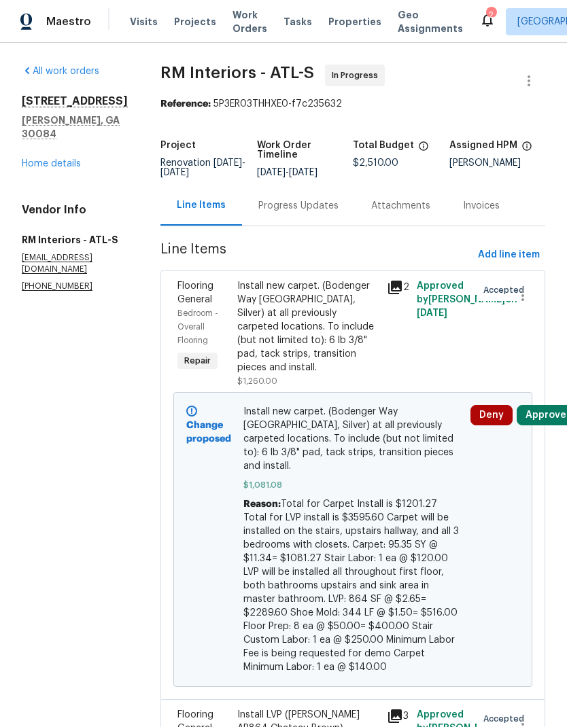
click at [293, 213] on div "Progress Updates" at bounding box center [298, 206] width 113 height 40
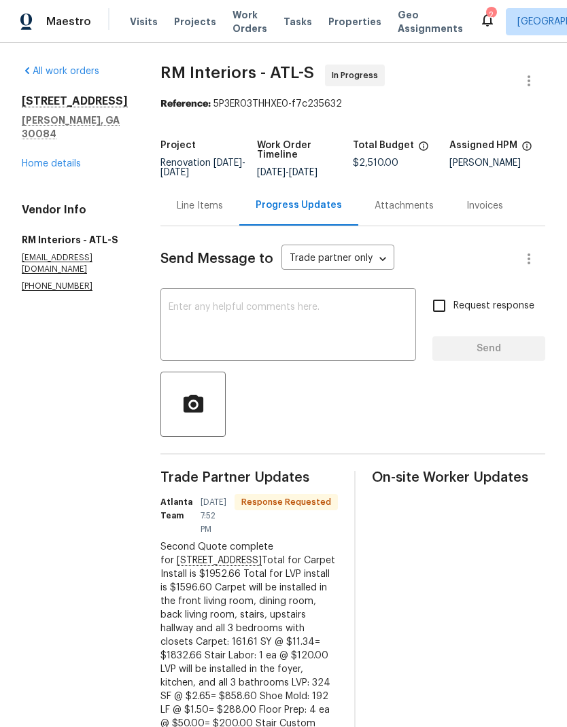
click at [185, 208] on div "Line Items" at bounding box center [200, 206] width 46 height 14
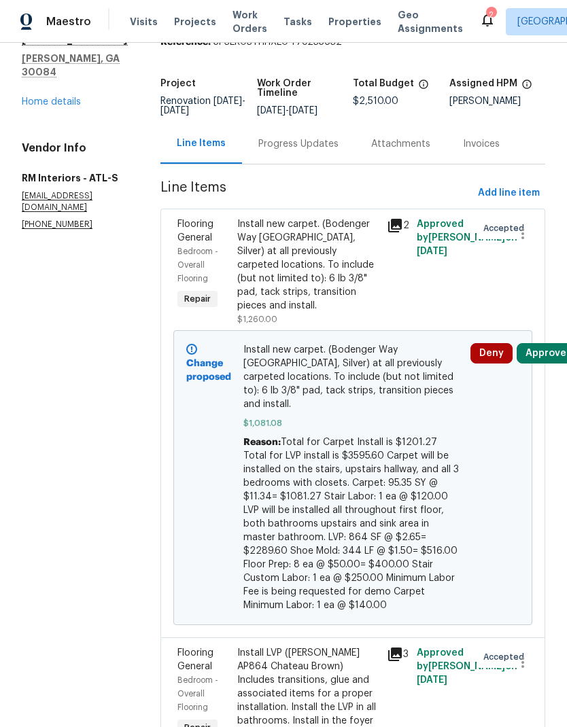
scroll to position [61, 0]
click at [322, 654] on div "Install LVP (Knighton AP864 Chateau Brown) Includes transitions, glue and assoc…" at bounding box center [307, 694] width 141 height 95
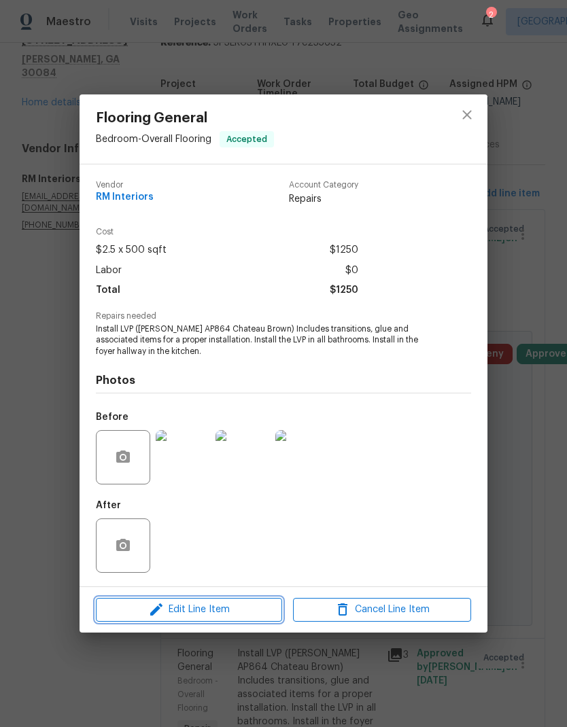
click at [222, 609] on span "Edit Line Item" at bounding box center [189, 609] width 178 height 17
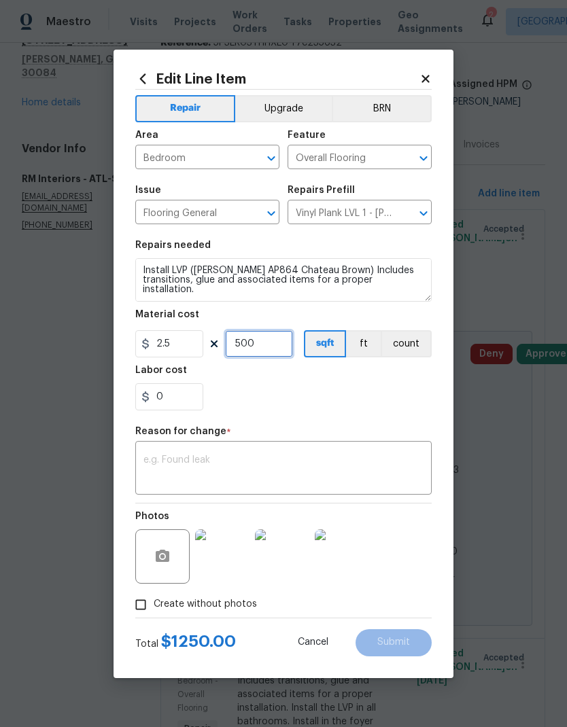
click at [264, 351] on input "500" at bounding box center [259, 343] width 68 height 27
type input "864"
click at [183, 347] on input "2.5" at bounding box center [169, 343] width 68 height 27
type input "2.65"
click at [266, 464] on textarea at bounding box center [283, 469] width 280 height 29
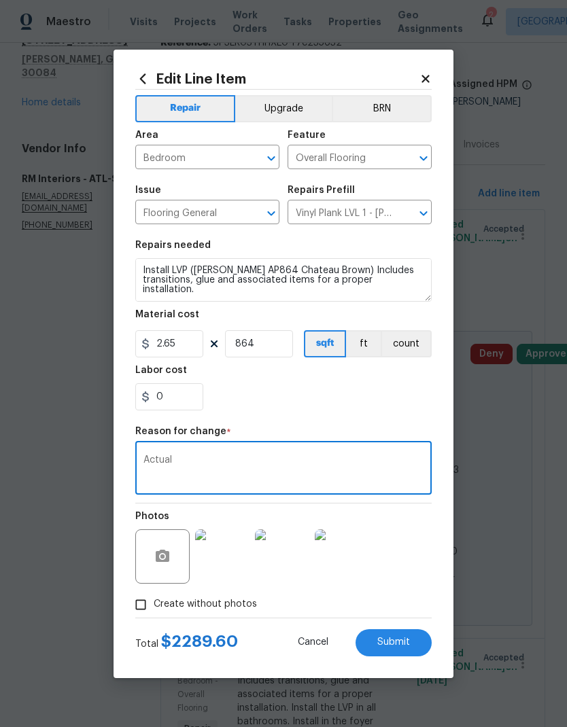
type textarea "Actual"
click at [396, 642] on span "Submit" at bounding box center [393, 642] width 33 height 10
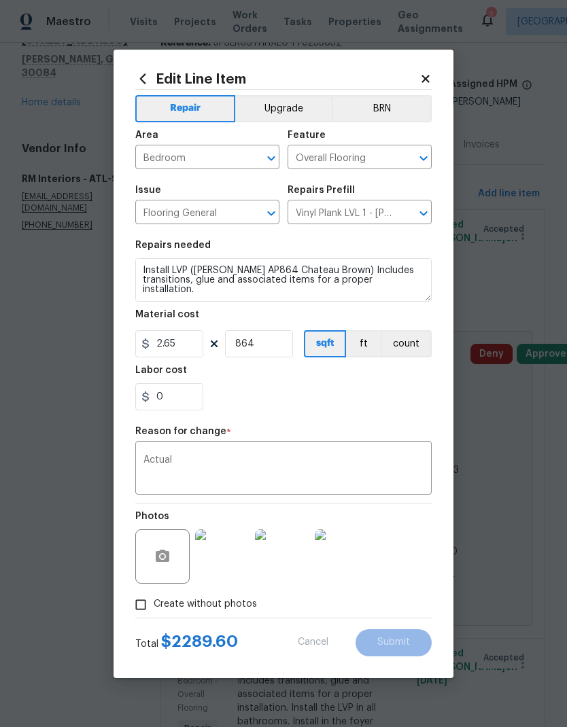
type input "500"
type input "2.5"
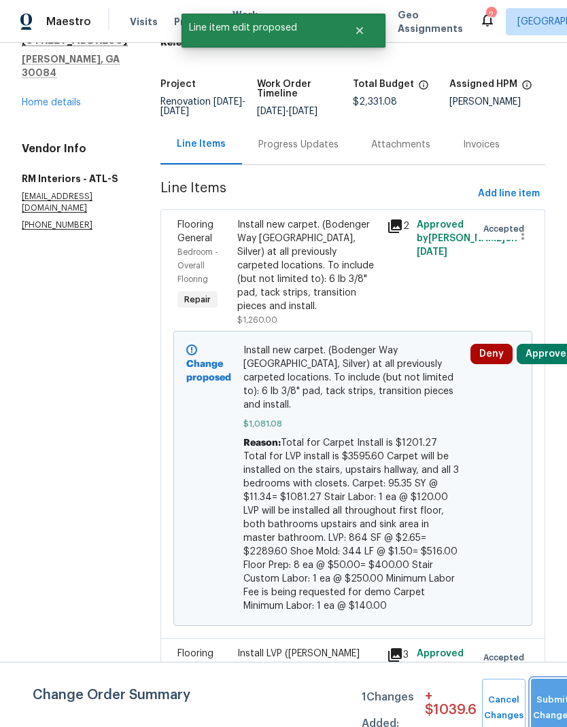
click at [550, 705] on button "Submit Changes" at bounding box center [552, 708] width 43 height 58
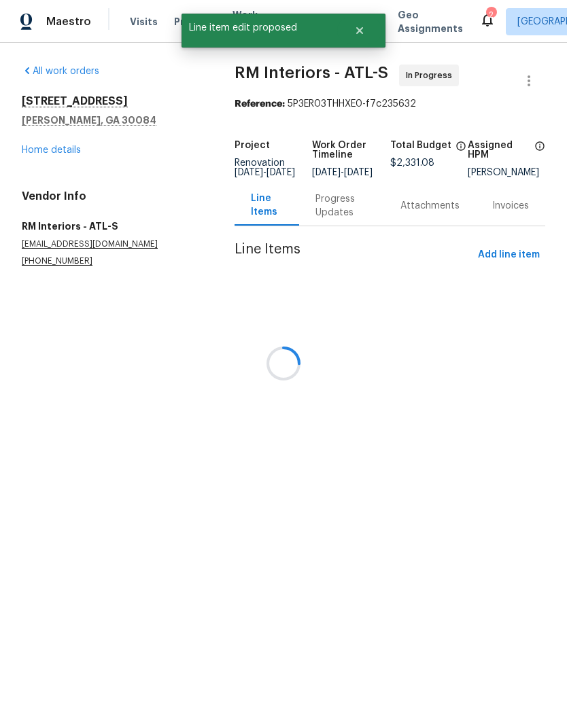
scroll to position [0, 0]
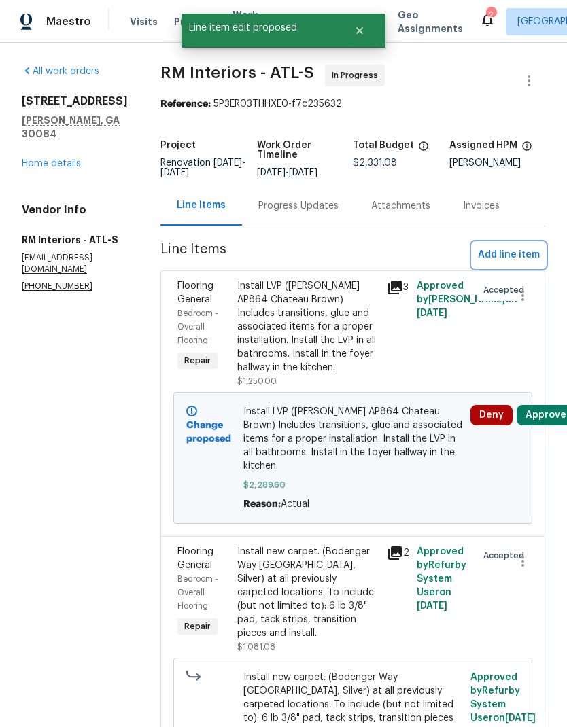
click at [506, 257] on span "Add line item" at bounding box center [509, 255] width 62 height 17
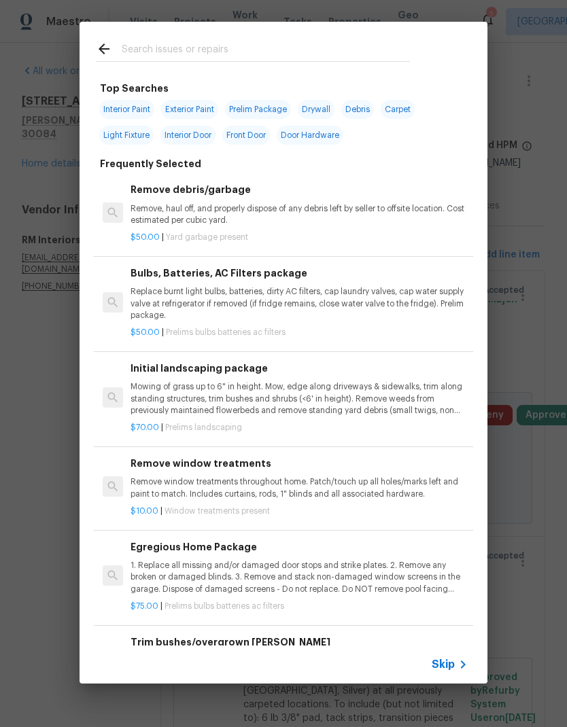
click at [450, 665] on span "Skip" at bounding box center [442, 665] width 23 height 14
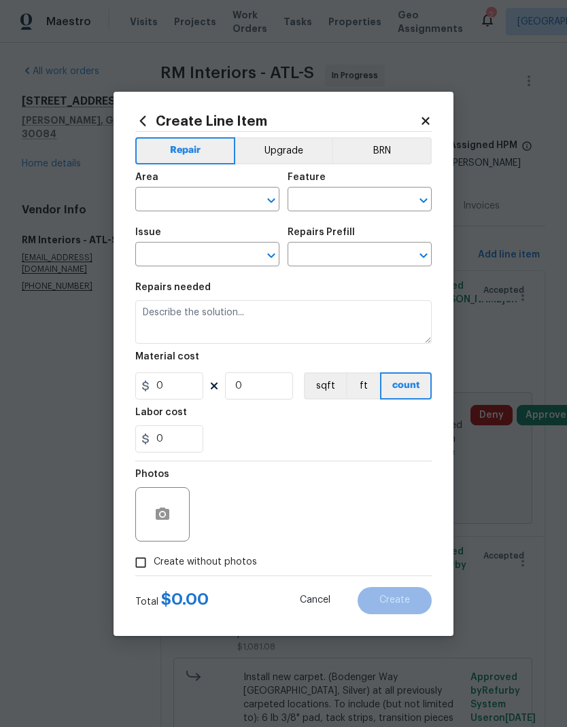
click at [211, 197] on input "text" at bounding box center [188, 200] width 106 height 21
click at [219, 252] on li "Interior Overall" at bounding box center [207, 253] width 144 height 22
type input "Interior Overall"
click at [307, 196] on input "text" at bounding box center [340, 200] width 106 height 21
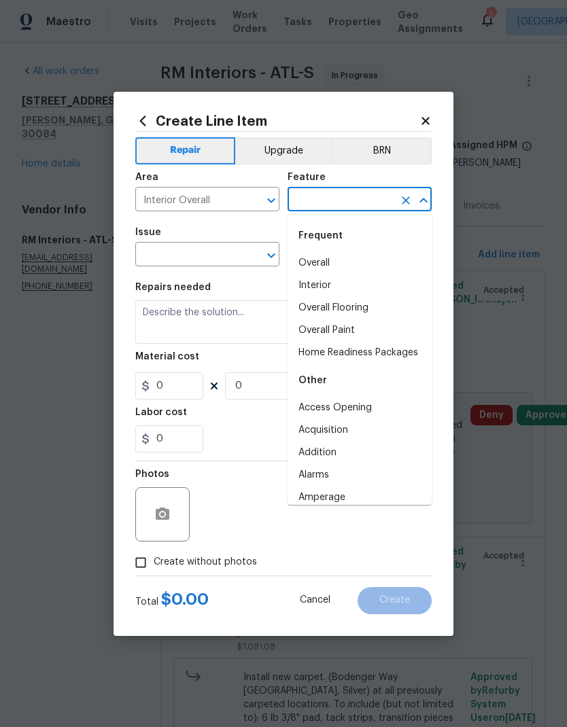
type input "for"
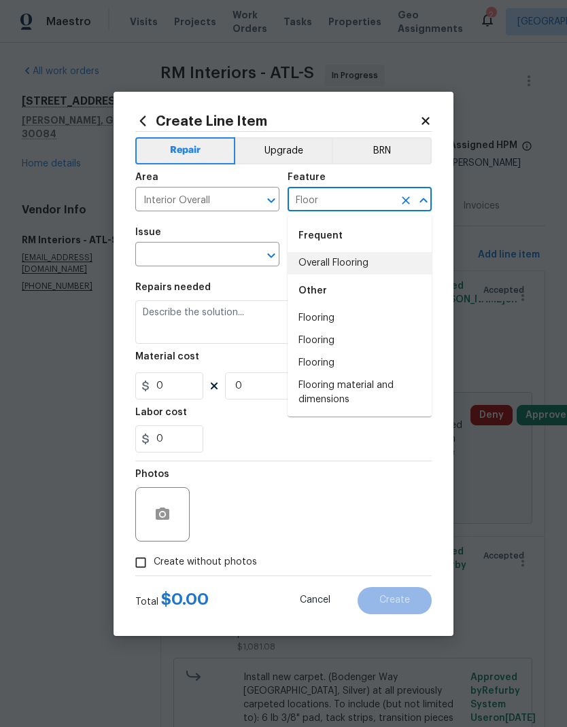
click at [359, 264] on li "Overall Flooring" at bounding box center [359, 263] width 144 height 22
type input "Overall Flooring"
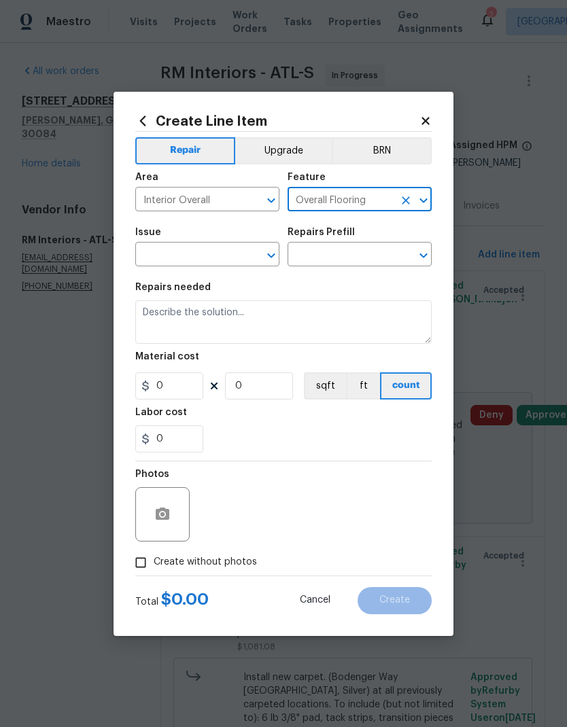
click at [216, 255] on input "text" at bounding box center [188, 255] width 106 height 21
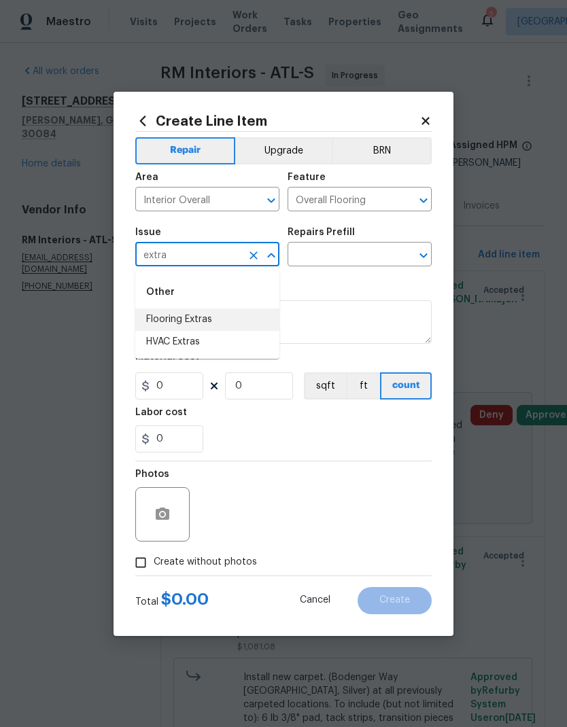
click at [210, 317] on li "Flooring Extras" at bounding box center [207, 320] width 144 height 22
type input "Flooring Extras"
click at [338, 251] on input "text" at bounding box center [340, 255] width 106 height 21
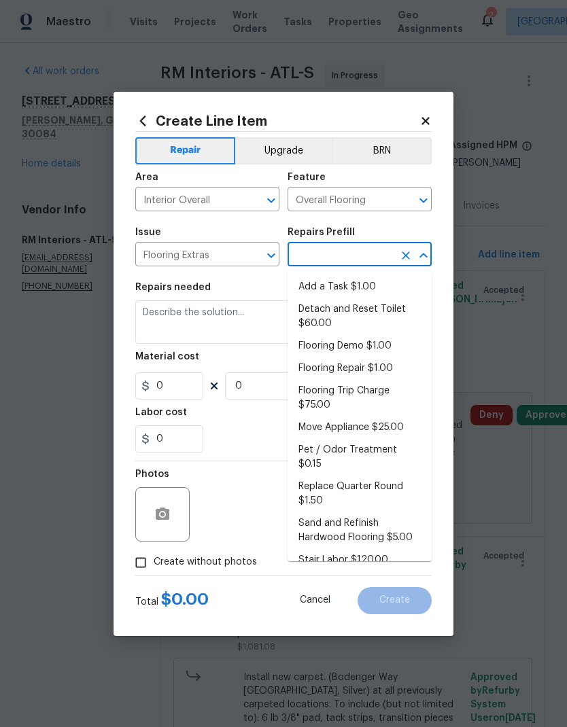
click at [361, 549] on li "Stair Labor $120.00" at bounding box center [359, 560] width 144 height 22
type input "Stair Labor $120.00"
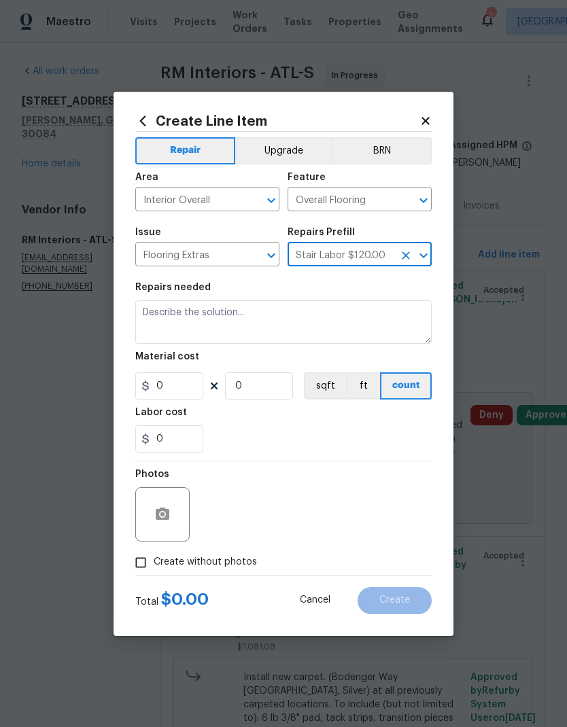
type textarea "Stair Labor"
type input "1"
type input "Stair Labor $120.00"
type input "120"
click at [215, 564] on span "Create without photos" at bounding box center [205, 562] width 103 height 14
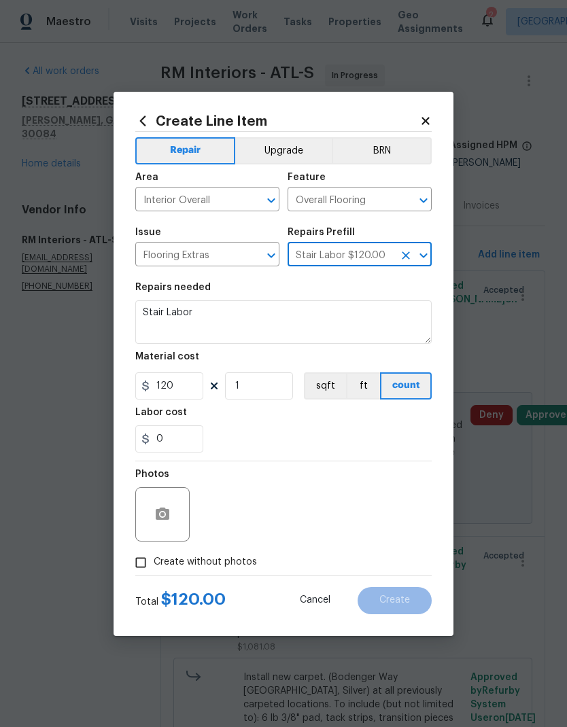
click at [154, 564] on input "Create without photos" at bounding box center [141, 563] width 26 height 26
checkbox input "true"
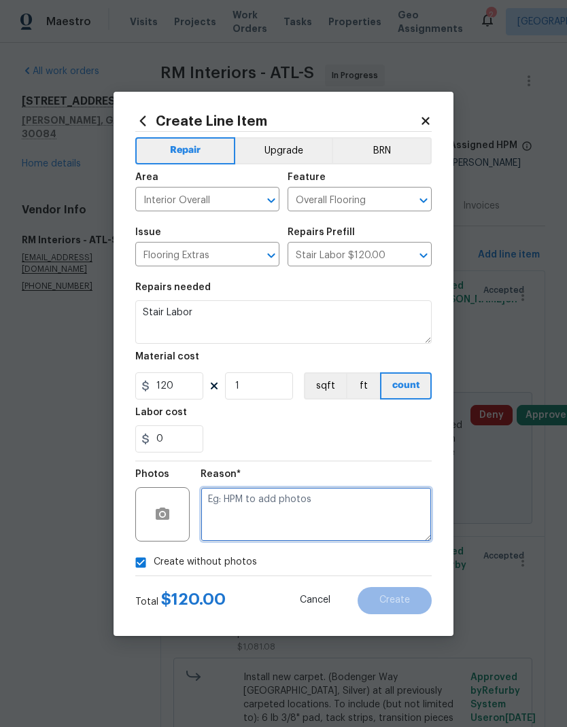
click at [328, 516] on textarea at bounding box center [315, 514] width 231 height 54
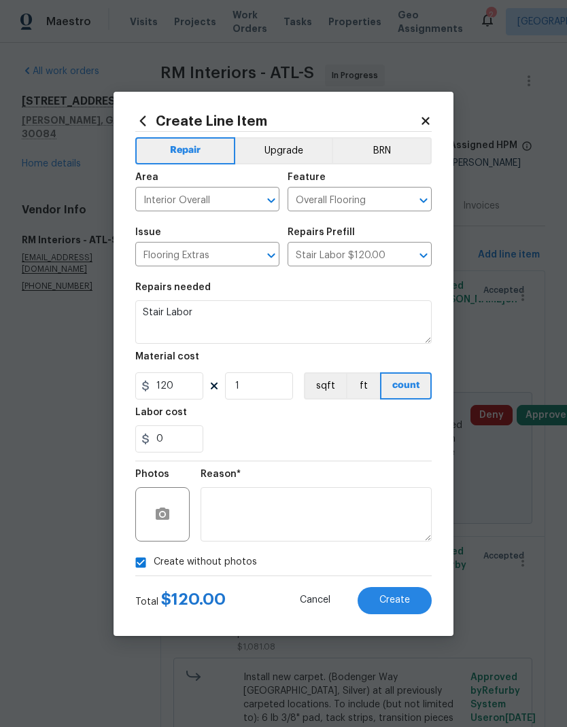
click at [387, 601] on span "Create" at bounding box center [394, 600] width 31 height 10
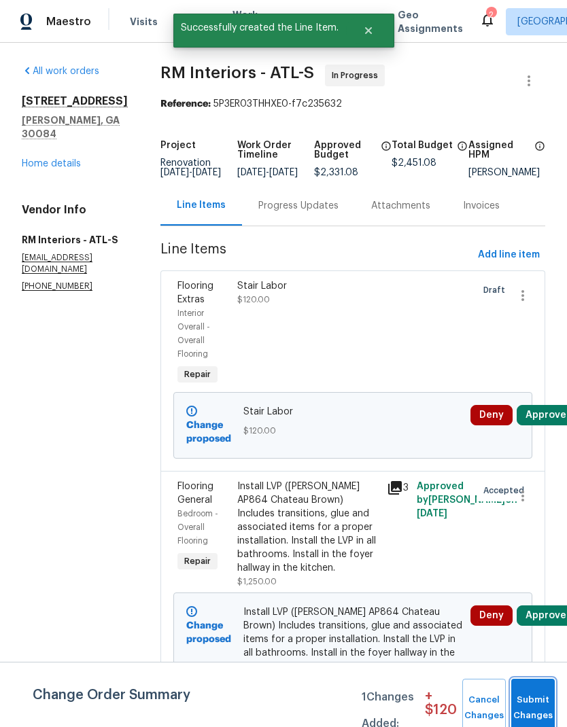
click at [531, 701] on button "Submit Changes" at bounding box center [532, 708] width 43 height 58
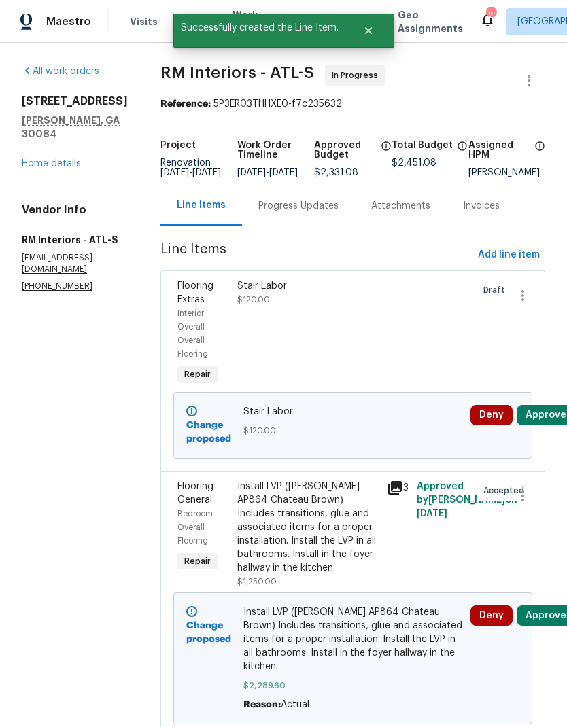
click at [275, 210] on div "Progress Updates" at bounding box center [298, 206] width 80 height 14
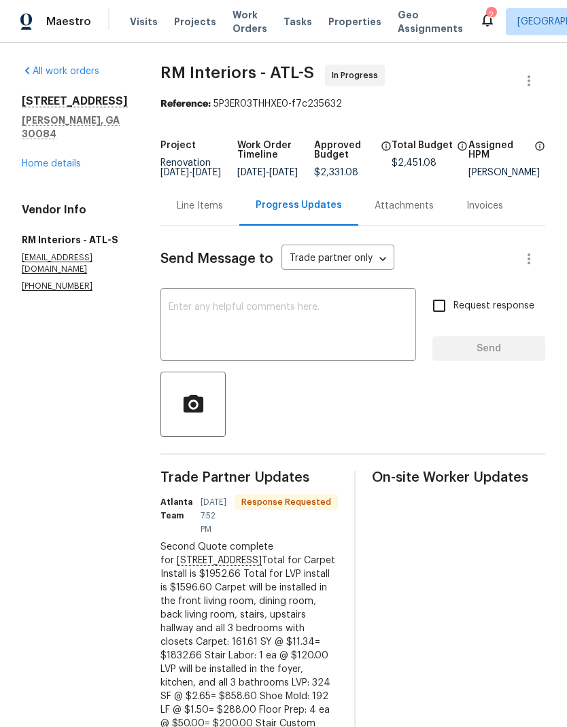
click at [188, 213] on div "Line Items" at bounding box center [200, 206] width 46 height 14
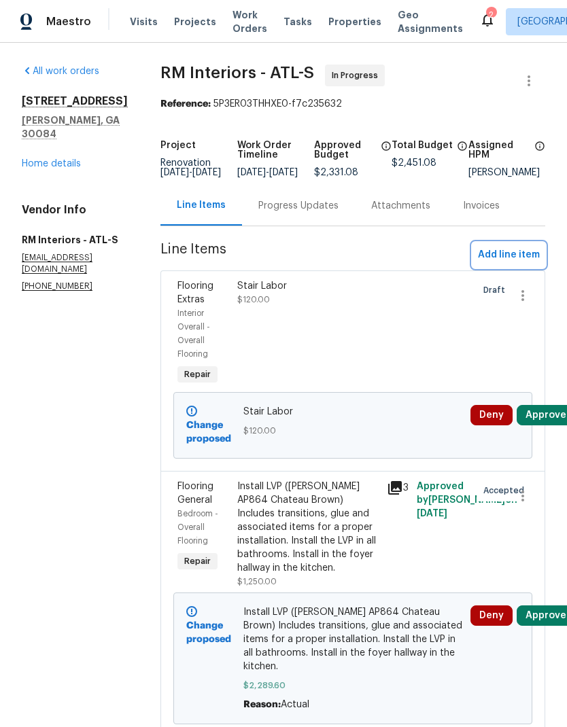
click at [511, 261] on span "Add line item" at bounding box center [509, 255] width 62 height 17
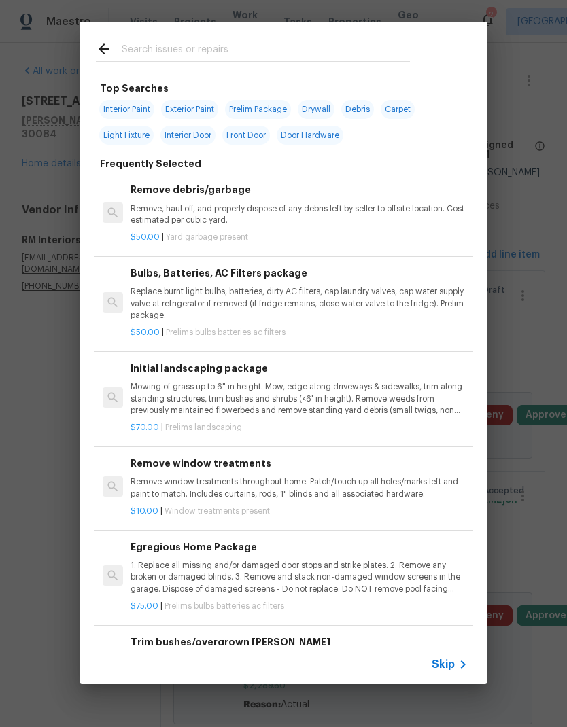
click at [455, 667] on icon at bounding box center [463, 664] width 16 height 16
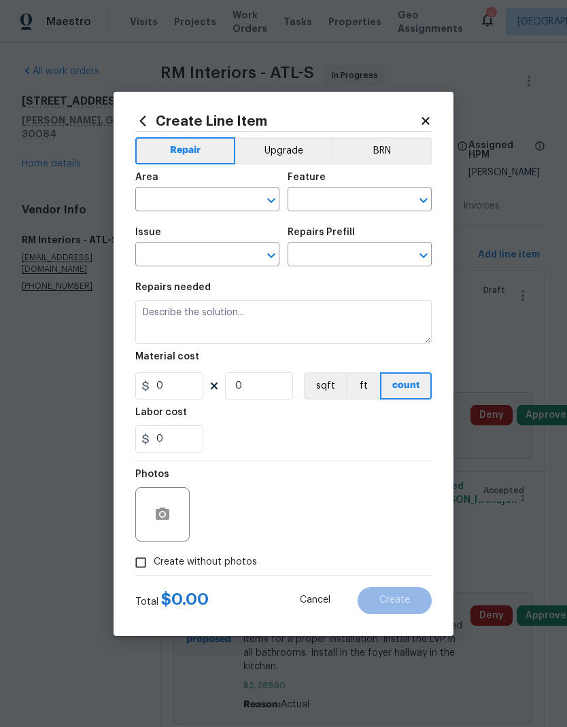
click at [219, 197] on input "text" at bounding box center [188, 200] width 106 height 21
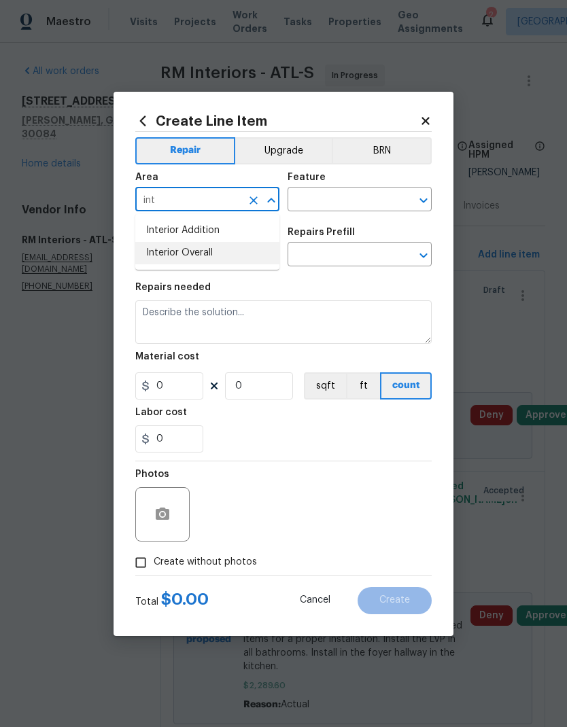
click at [217, 246] on li "Interior Overall" at bounding box center [207, 253] width 144 height 22
type input "Interior Overall"
click at [318, 198] on input "text" at bounding box center [340, 200] width 106 height 21
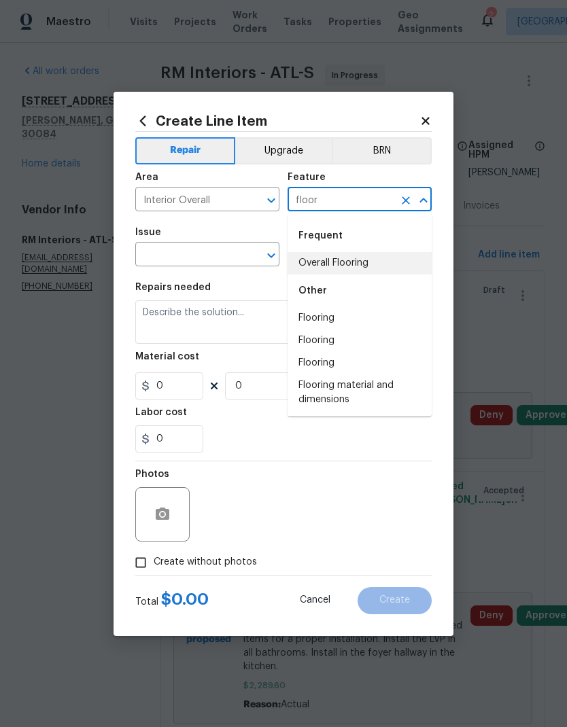
click at [363, 262] on li "Overall Flooring" at bounding box center [359, 263] width 144 height 22
type input "Overall Flooring"
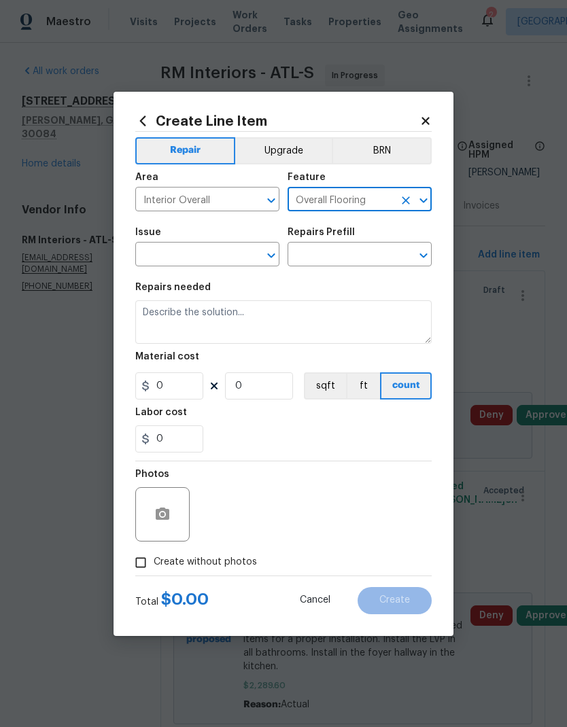
click at [228, 258] on input "text" at bounding box center [188, 255] width 106 height 21
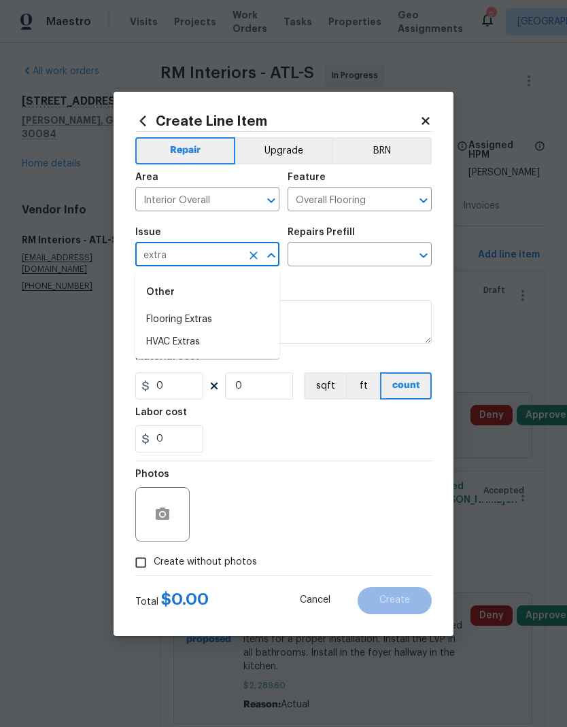
click at [215, 319] on li "Flooring Extras" at bounding box center [207, 320] width 144 height 22
type input "Flooring Extras"
click at [335, 255] on input "text" at bounding box center [340, 255] width 106 height 21
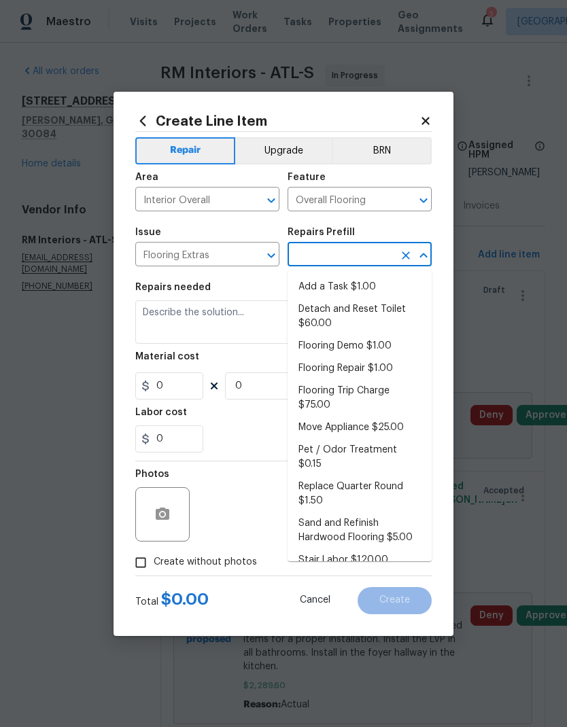
click at [348, 478] on li "Replace Quarter Round $1.50" at bounding box center [359, 494] width 144 height 37
type input "Replace Quarter Round $1.50"
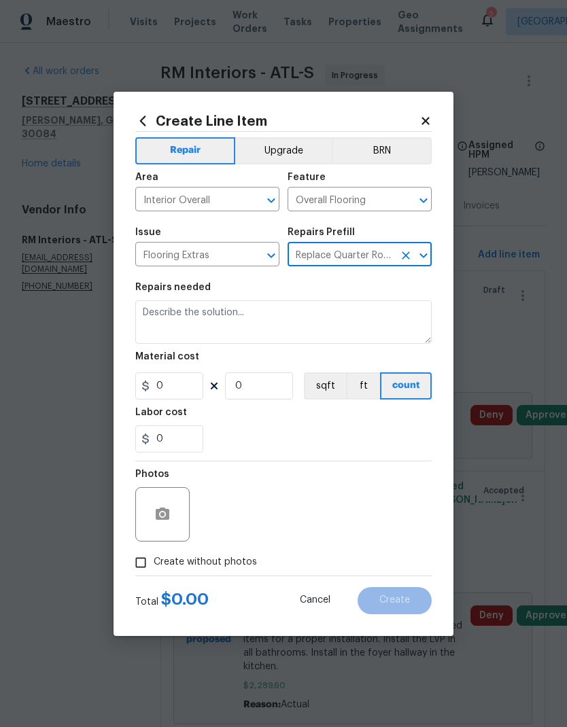
type textarea "Replace Quarter Round"
type input "1"
type input "Replace Quarter Round $1.50"
type input "1.5"
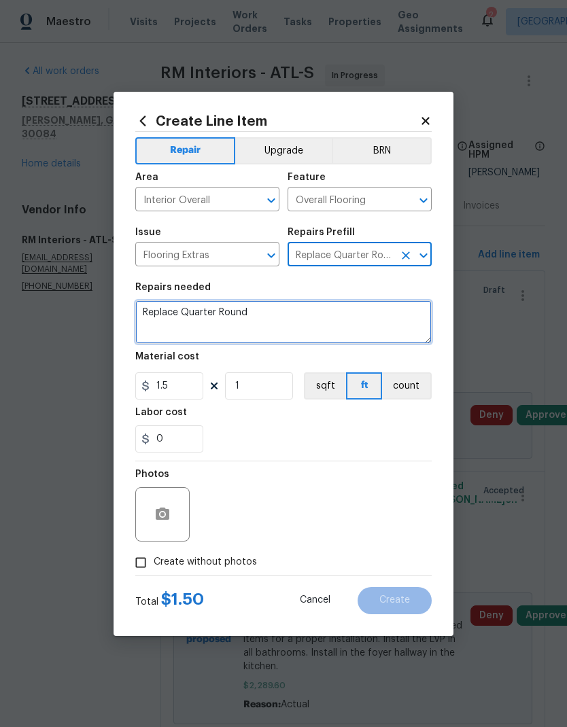
click at [293, 317] on textarea "Replace Quarter Round" at bounding box center [283, 321] width 296 height 43
click at [292, 317] on textarea "Replace Quarter Round" at bounding box center [283, 321] width 296 height 43
click at [170, 331] on textarea "Replace Quarter Round" at bounding box center [283, 321] width 296 height 43
paste textarea "Total for Carpet Install is $1201.27 Total for LVP install is $3595.60 Carpet w…"
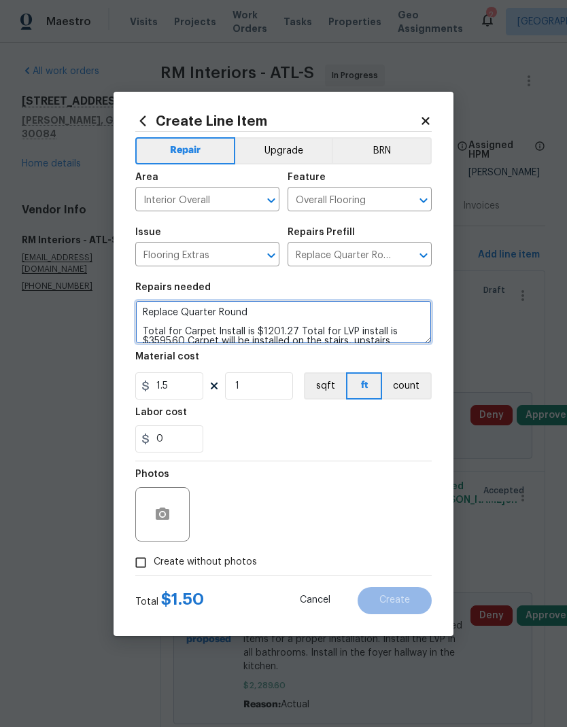
click at [155, 334] on textarea "Replace Quarter Round Total for Carpet Install is $1201.27 Total for LVP instal…" at bounding box center [283, 321] width 296 height 43
type textarea "Replace Quarter Round Total for Carpet Install is $1201.27 Total for LVP instal…"
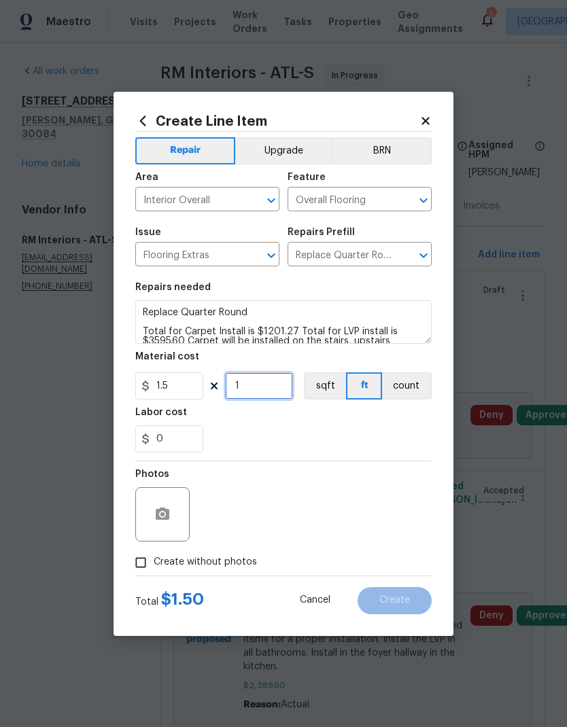
click at [272, 391] on input "1" at bounding box center [259, 385] width 68 height 27
type input "344"
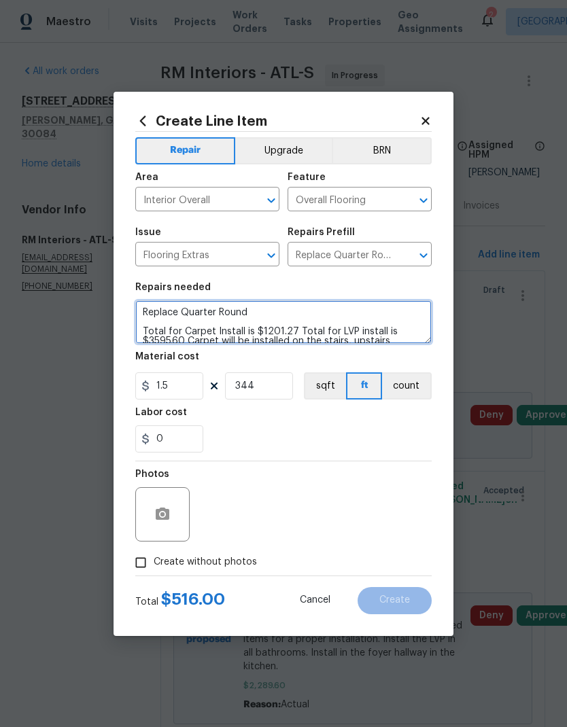
click at [147, 327] on textarea "Replace Quarter Round Total for Carpet Install is $1201.27 Total for LVP instal…" at bounding box center [283, 321] width 296 height 43
click at [147, 332] on textarea "Replace Quarter Round Total for Carpet Install is $1201.27 Total for LVP instal…" at bounding box center [283, 321] width 296 height 43
click at [147, 331] on textarea "Replace Quarter Round Total for Carpet Install is $1201.27 Total for LVP instal…" at bounding box center [283, 321] width 296 height 43
type textarea "Replace Quarter Round"
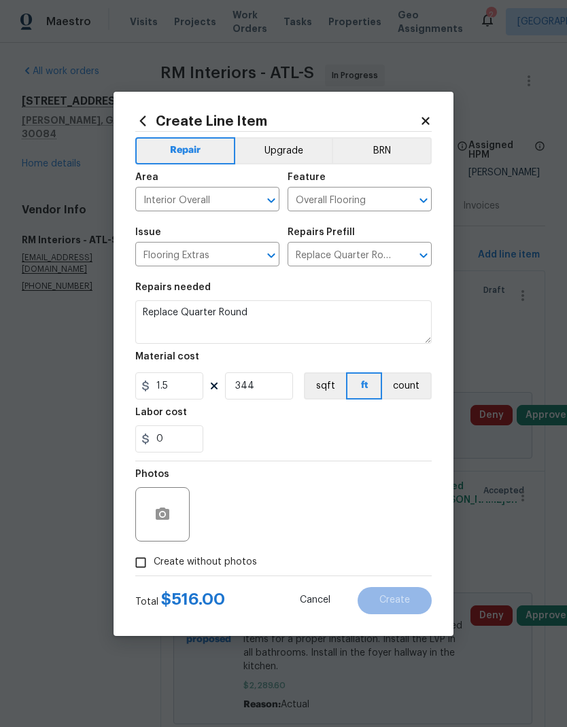
click at [231, 560] on span "Create without photos" at bounding box center [205, 562] width 103 height 14
click at [154, 560] on input "Create without photos" at bounding box center [141, 563] width 26 height 26
checkbox input "true"
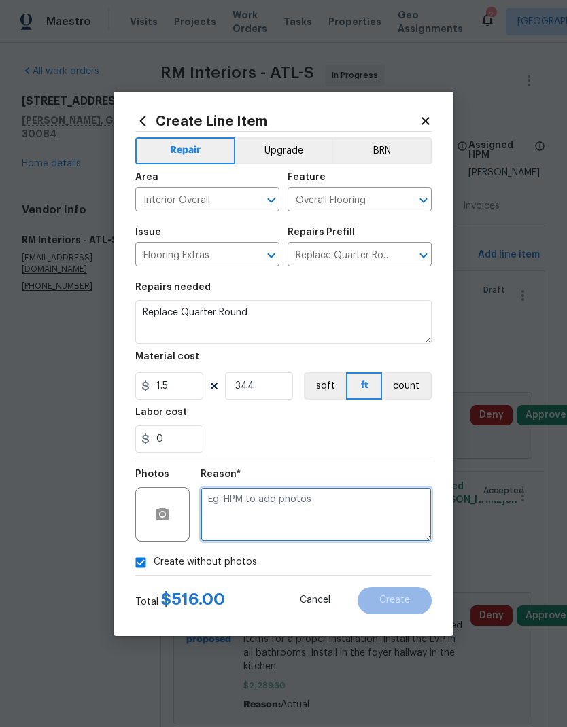
click at [316, 518] on textarea at bounding box center [315, 514] width 231 height 54
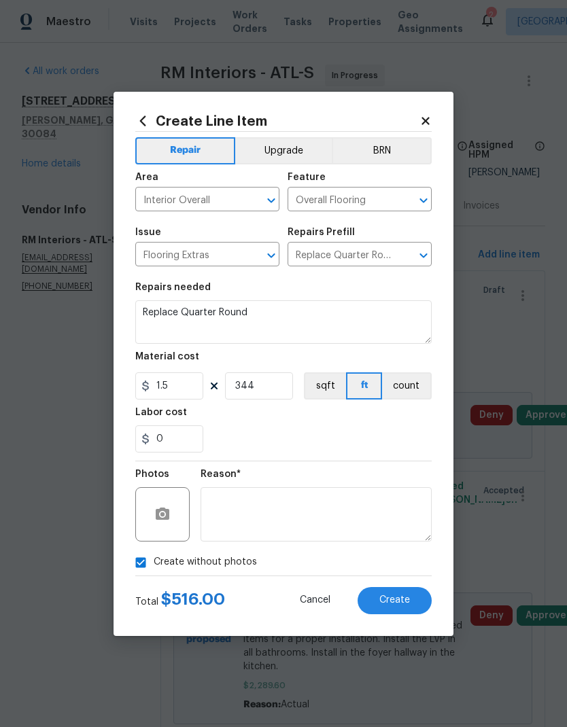
click at [399, 601] on span "Create" at bounding box center [394, 600] width 31 height 10
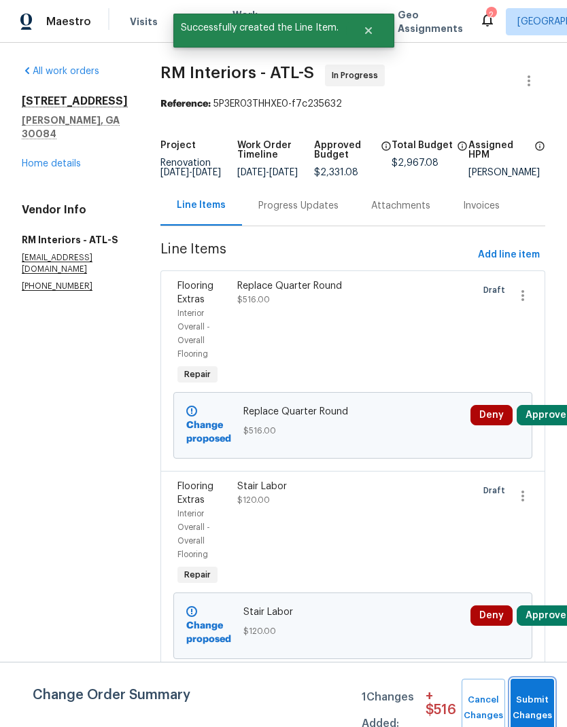
click at [529, 706] on span "Submit Changes" at bounding box center [532, 707] width 30 height 31
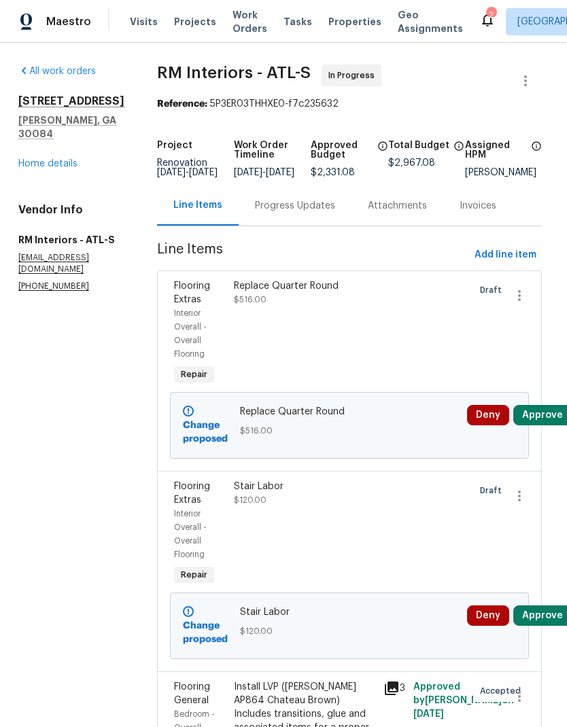
scroll to position [0, 3]
click at [283, 210] on div "Progress Updates" at bounding box center [295, 206] width 80 height 14
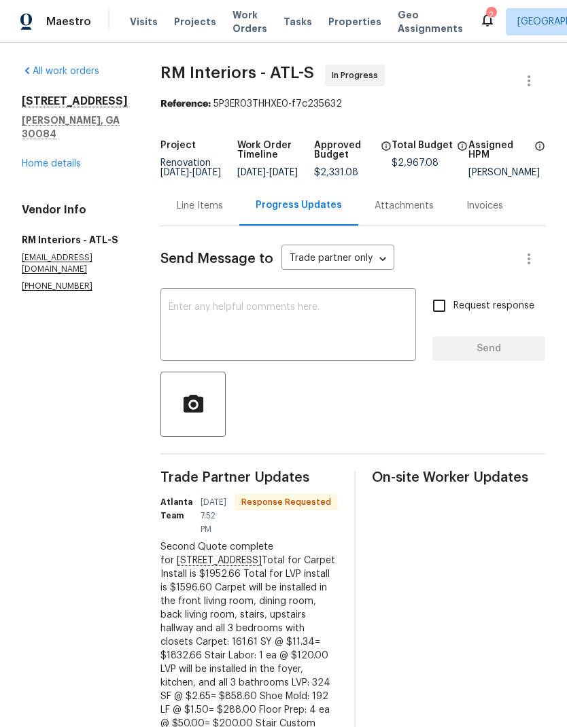
click at [196, 224] on div "Line Items" at bounding box center [199, 206] width 79 height 40
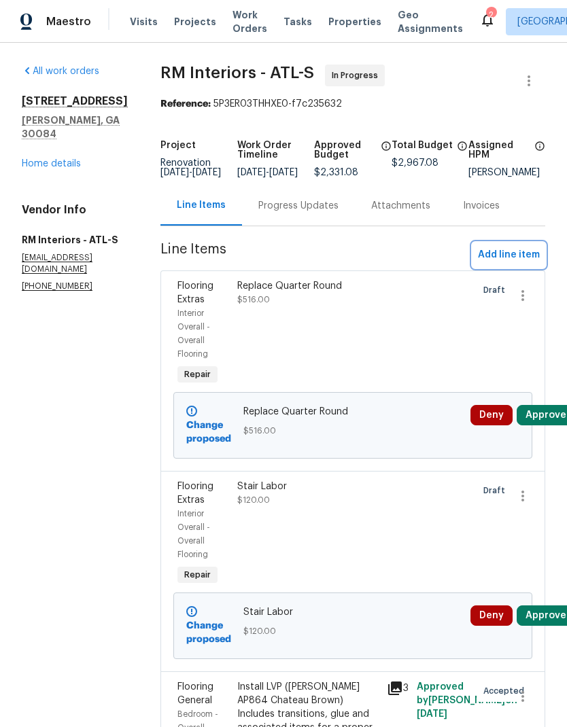
click at [507, 264] on span "Add line item" at bounding box center [509, 255] width 62 height 17
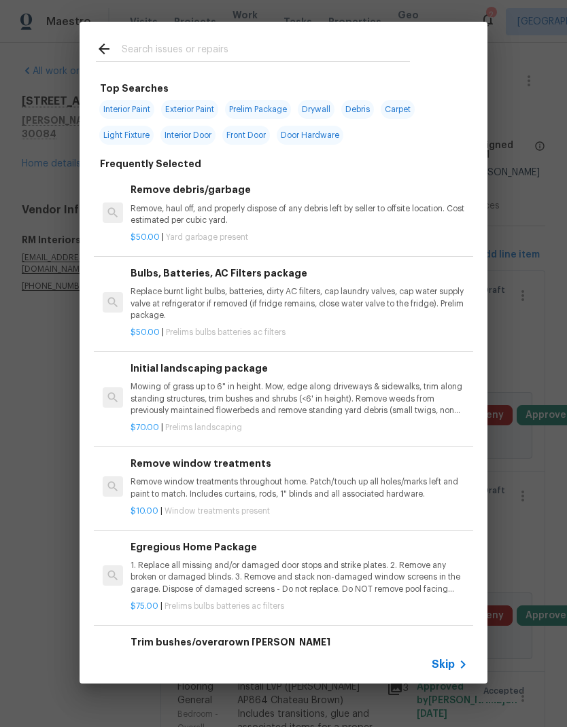
click at [453, 665] on span "Skip" at bounding box center [442, 665] width 23 height 14
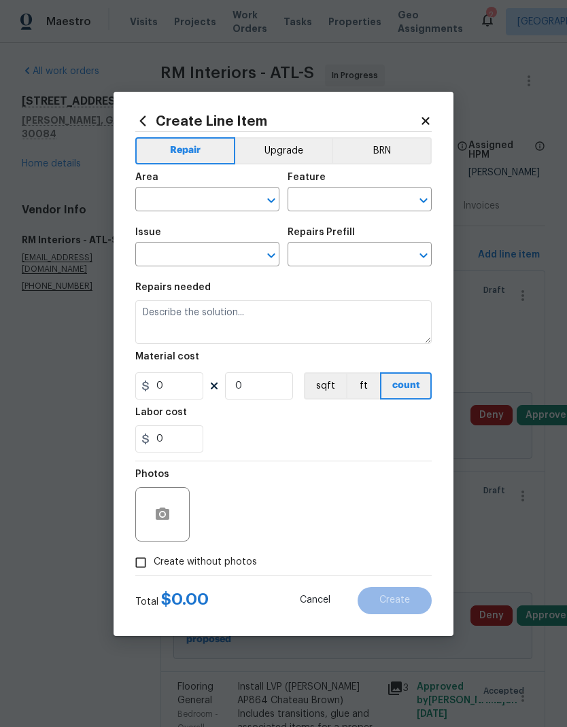
click at [206, 196] on input "text" at bounding box center [188, 200] width 106 height 21
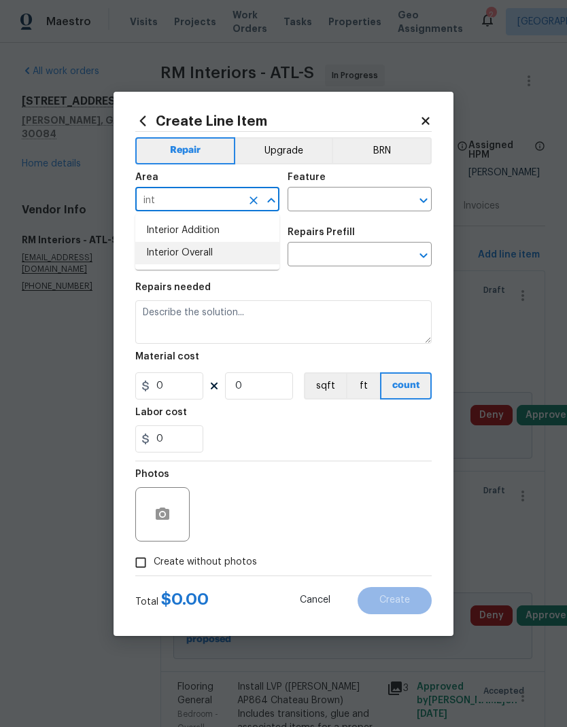
click at [216, 247] on li "Interior Overall" at bounding box center [207, 253] width 144 height 22
type input "Interior Overall"
click at [315, 190] on input "text" at bounding box center [340, 200] width 106 height 21
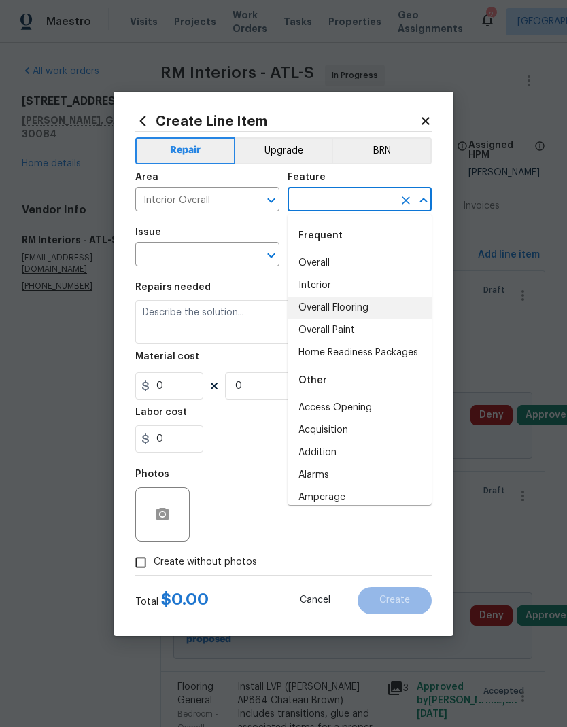
click at [359, 304] on li "Overall Flooring" at bounding box center [359, 308] width 144 height 22
type input "Overall Flooring"
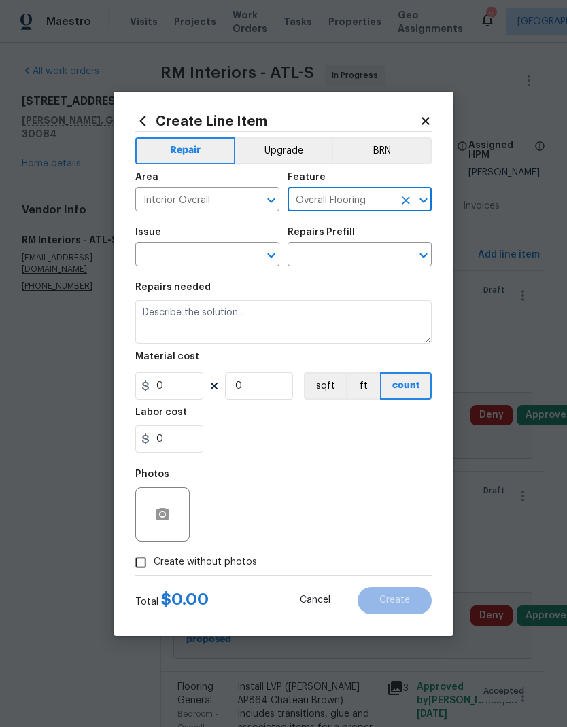
click at [222, 249] on input "text" at bounding box center [188, 255] width 106 height 21
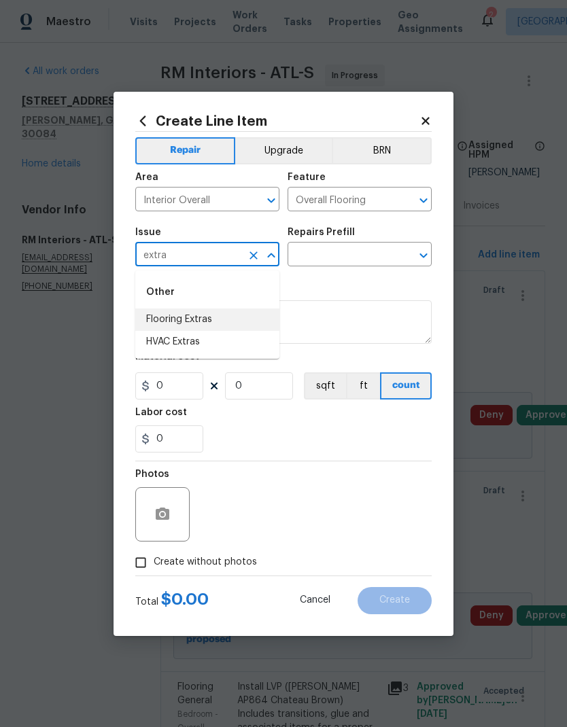
click at [213, 321] on li "Flooring Extras" at bounding box center [207, 320] width 144 height 22
type input "Flooring Extras"
click at [338, 255] on input "text" at bounding box center [340, 255] width 106 height 21
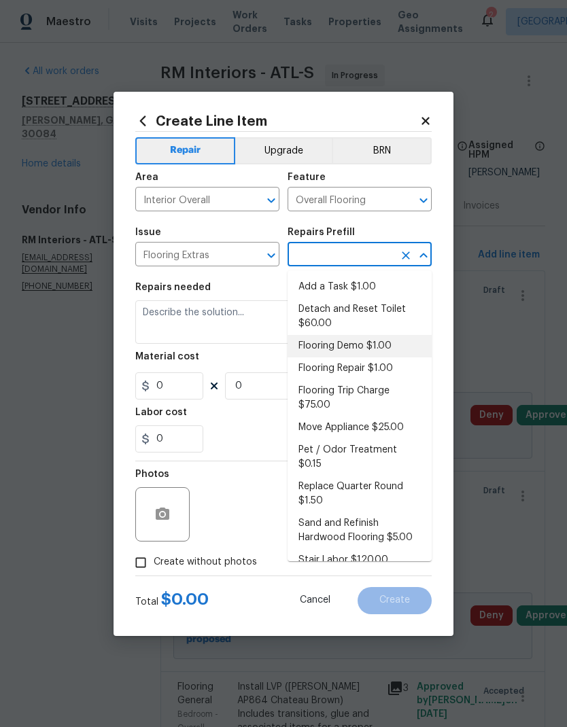
click at [362, 343] on li "Flooring Demo $1.00" at bounding box center [359, 346] width 144 height 22
type input "Flooring Demo $1.00"
type textarea "Demo existing flooring."
type input "1"
type input "Flooring Demo $1.00"
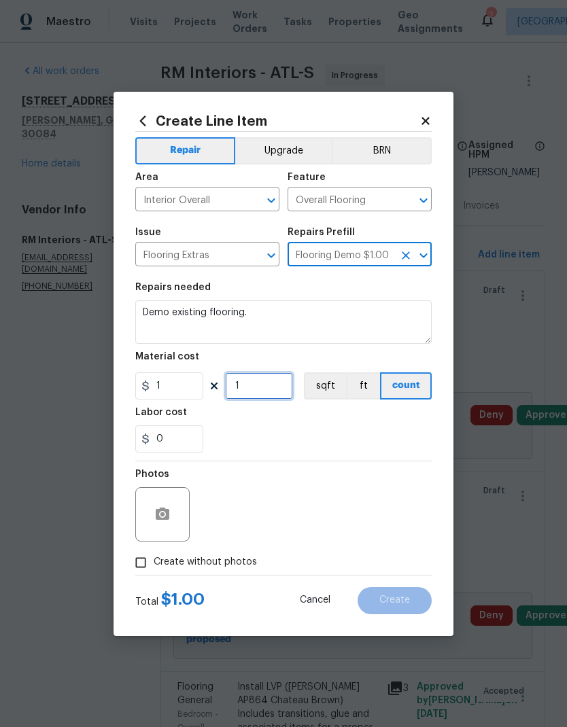
click at [261, 387] on input "1" at bounding box center [259, 385] width 68 height 27
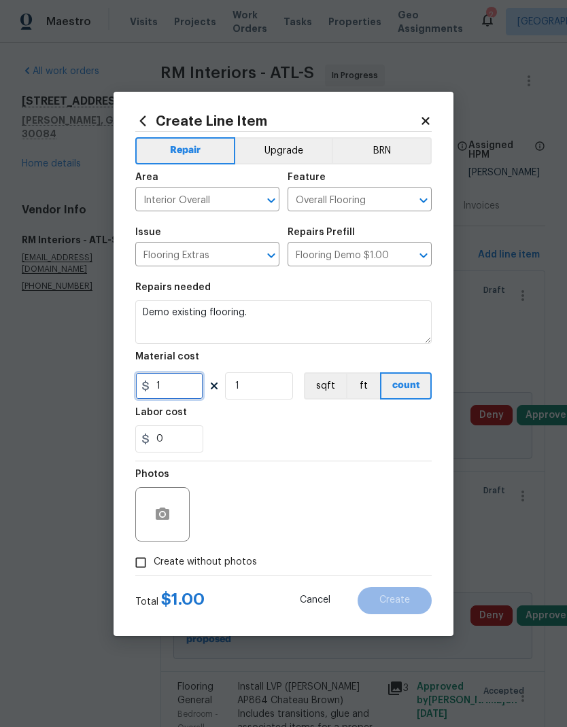
click at [166, 385] on input "1" at bounding box center [169, 385] width 68 height 27
type input "140"
click at [224, 565] on span "Create without photos" at bounding box center [205, 562] width 103 height 14
click at [154, 565] on input "Create without photos" at bounding box center [141, 563] width 26 height 26
checkbox input "true"
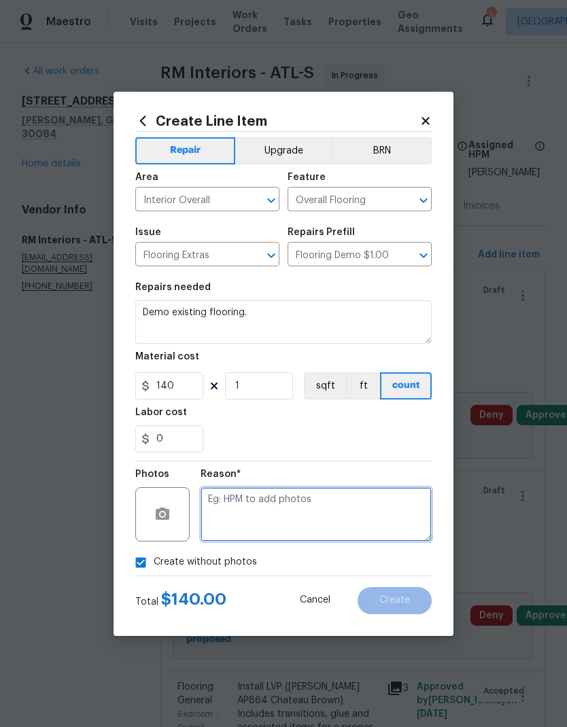
click at [266, 513] on textarea at bounding box center [315, 514] width 231 height 54
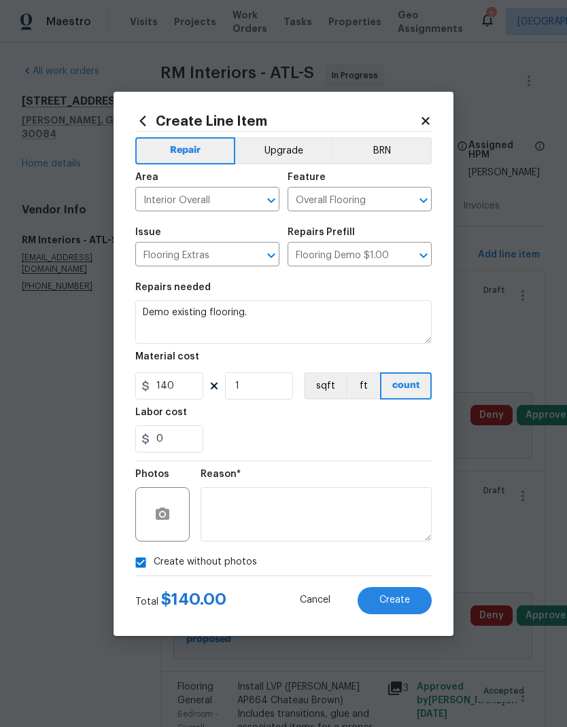
click at [402, 605] on span "Create" at bounding box center [394, 600] width 31 height 10
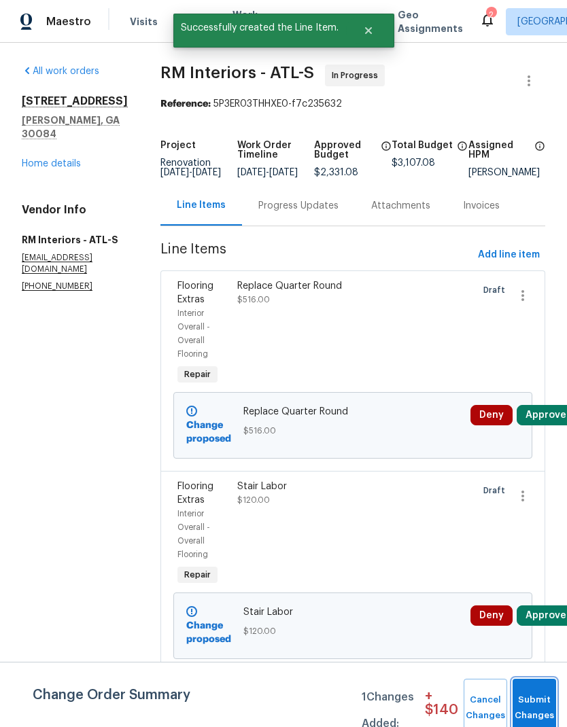
click at [530, 703] on button "Submit Changes" at bounding box center [533, 708] width 43 height 58
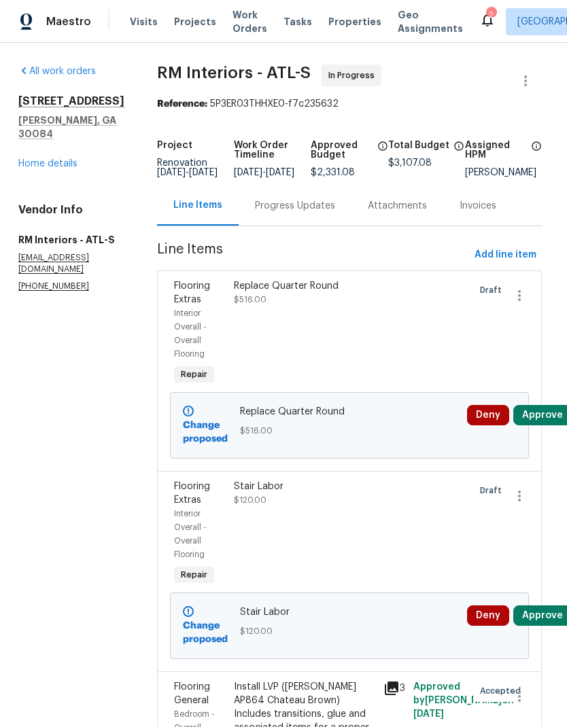
scroll to position [0, 3]
click at [508, 261] on span "Add line item" at bounding box center [505, 255] width 62 height 17
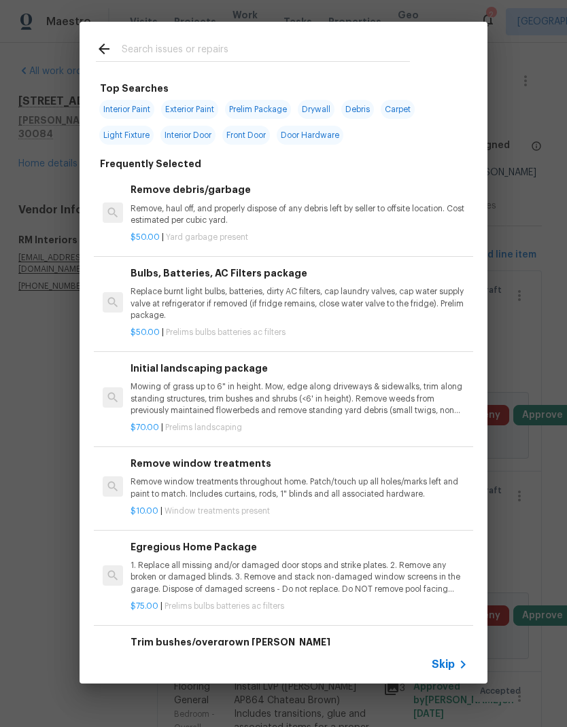
click at [455, 663] on icon at bounding box center [463, 664] width 16 height 16
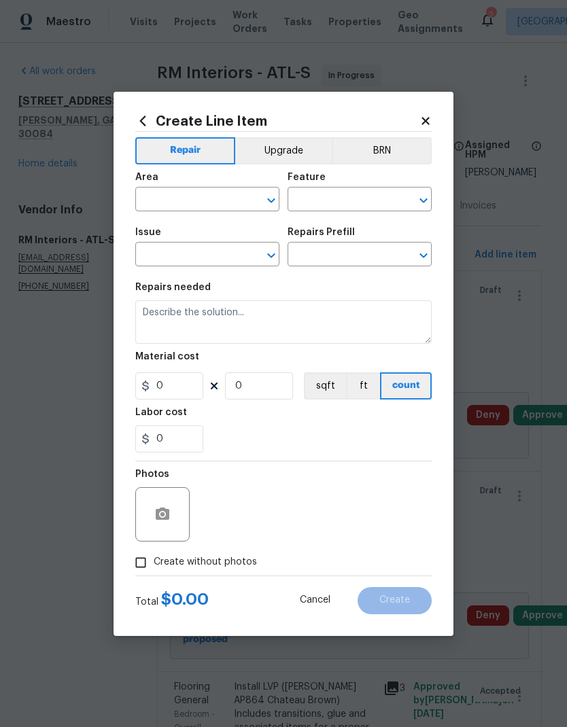
click at [217, 200] on input "text" at bounding box center [188, 200] width 106 height 21
click at [213, 251] on li "Interior Overall" at bounding box center [207, 253] width 144 height 22
type input "Interior Overall"
click at [313, 196] on input "text" at bounding box center [340, 200] width 106 height 21
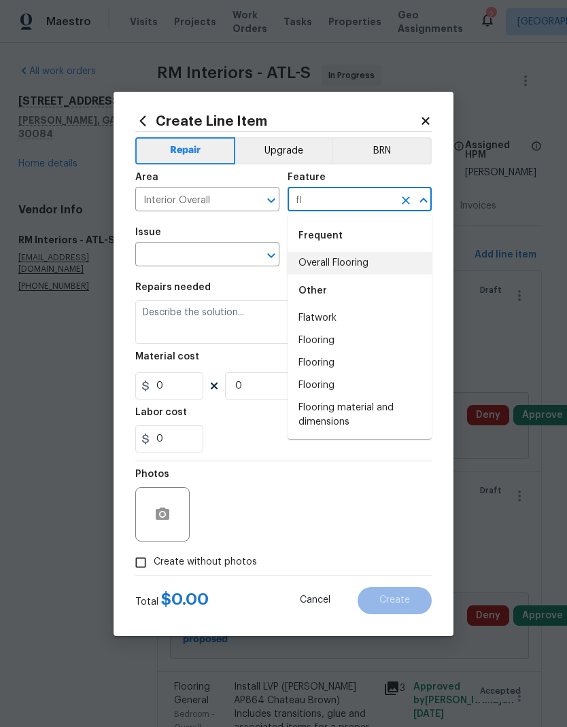
click at [344, 265] on li "Overall Flooring" at bounding box center [359, 263] width 144 height 22
type input "Overall Flooring"
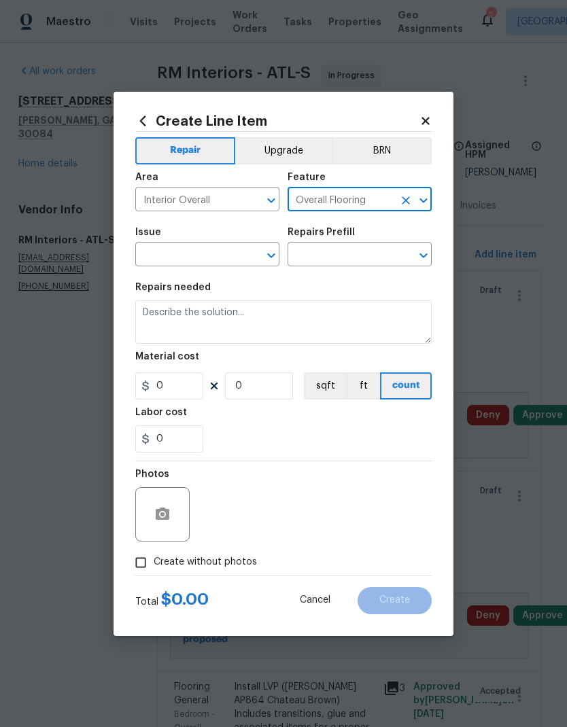
click at [226, 258] on input "text" at bounding box center [188, 255] width 106 height 21
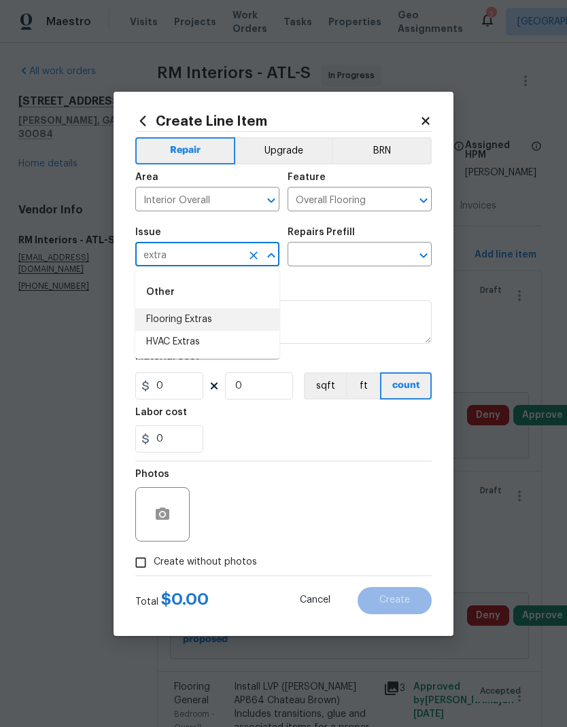
click at [210, 318] on li "Flooring Extras" at bounding box center [207, 320] width 144 height 22
type input "Flooring Extras"
click at [334, 255] on input "text" at bounding box center [340, 255] width 106 height 21
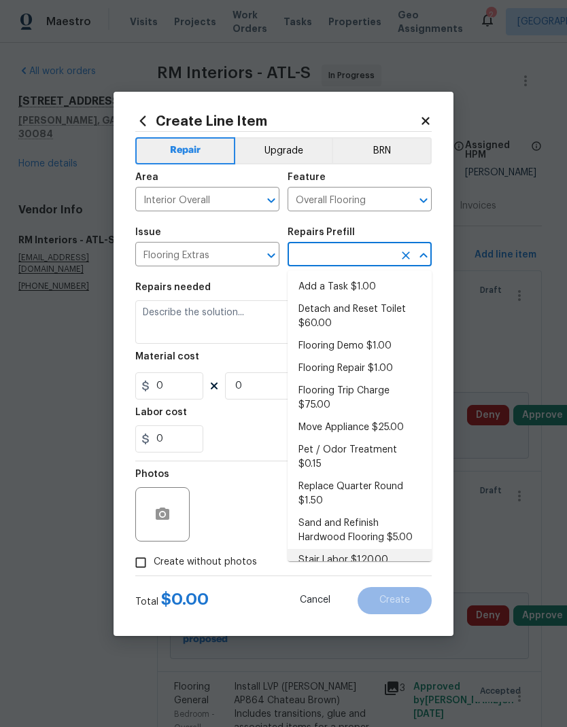
click at [356, 550] on li "Stair Labor $120.00" at bounding box center [359, 560] width 144 height 22
type input "Stair Labor $120.00"
type textarea "Stair Labor"
type input "1"
type input "Stair Labor $120.00"
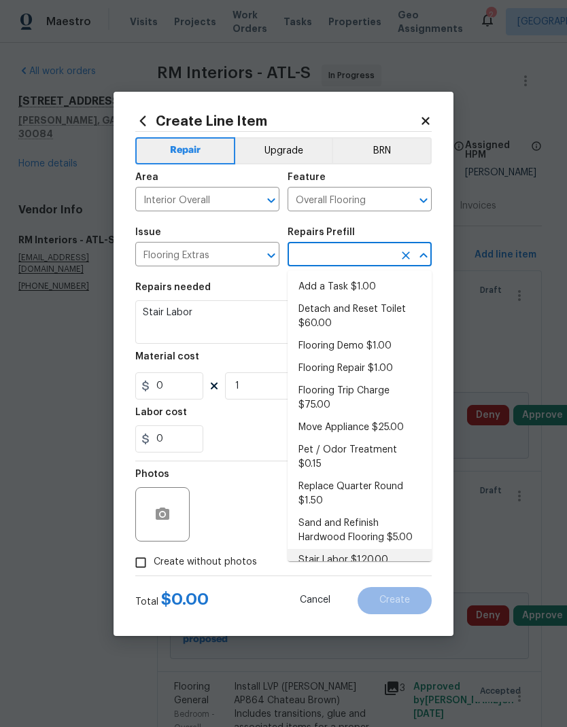
type input "120"
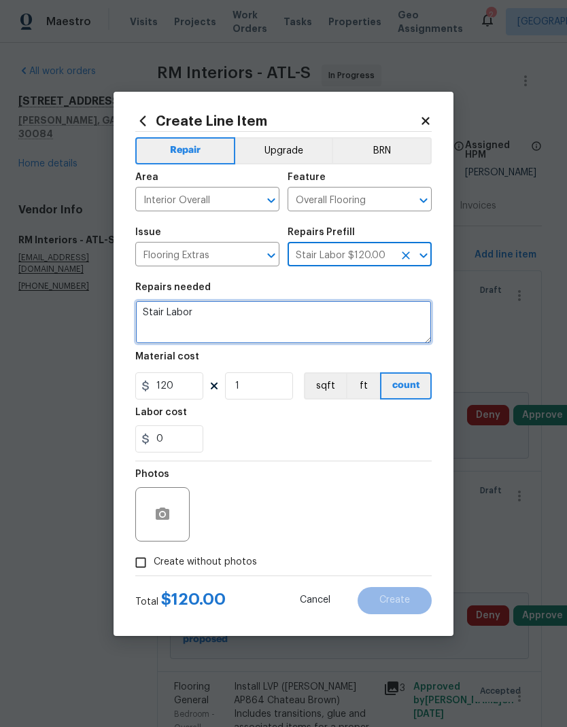
click at [167, 311] on textarea "Stair Labor" at bounding box center [283, 321] width 296 height 43
type textarea "Stair minimum Labor"
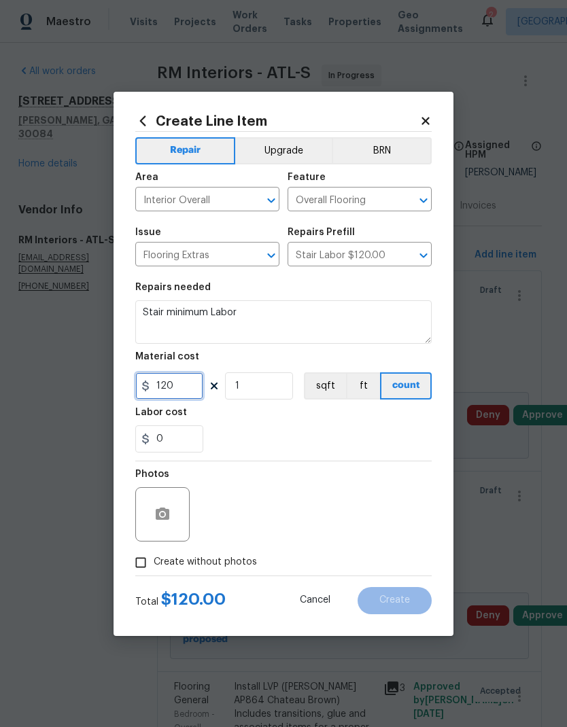
click at [181, 386] on input "120" at bounding box center [169, 385] width 68 height 27
type input "250"
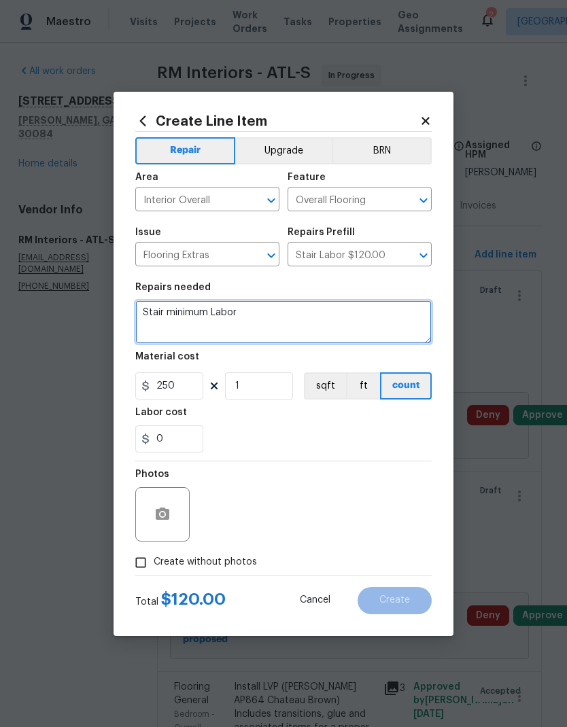
click at [209, 311] on textarea "Stair minimum Labor" at bounding box center [283, 321] width 296 height 43
type textarea "Stair custom Labor"
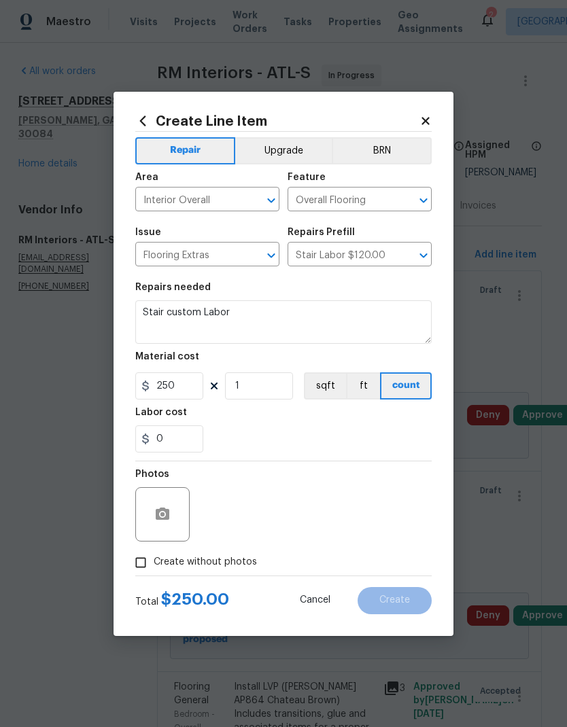
click at [222, 561] on span "Create without photos" at bounding box center [205, 562] width 103 height 14
click at [154, 561] on input "Create without photos" at bounding box center [141, 563] width 26 height 26
checkbox input "true"
click at [300, 507] on textarea at bounding box center [315, 514] width 231 height 54
click at [395, 599] on span "Create" at bounding box center [394, 600] width 31 height 10
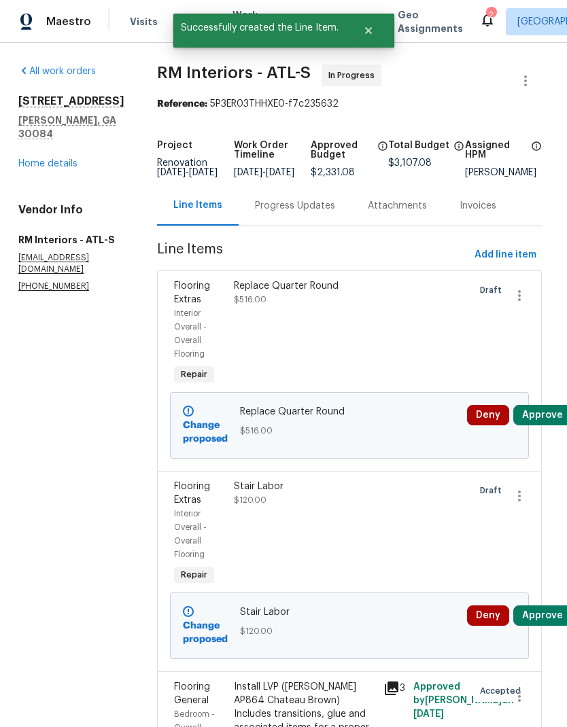
scroll to position [0, 0]
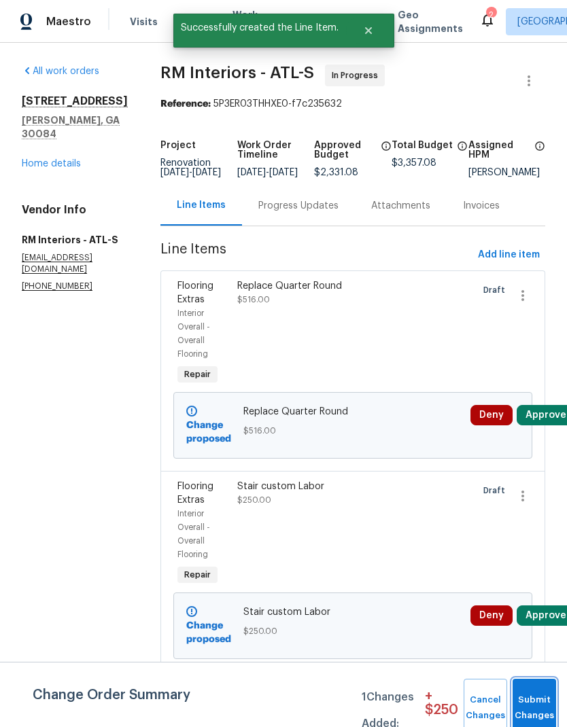
click at [532, 703] on button "Submit Changes" at bounding box center [533, 708] width 43 height 58
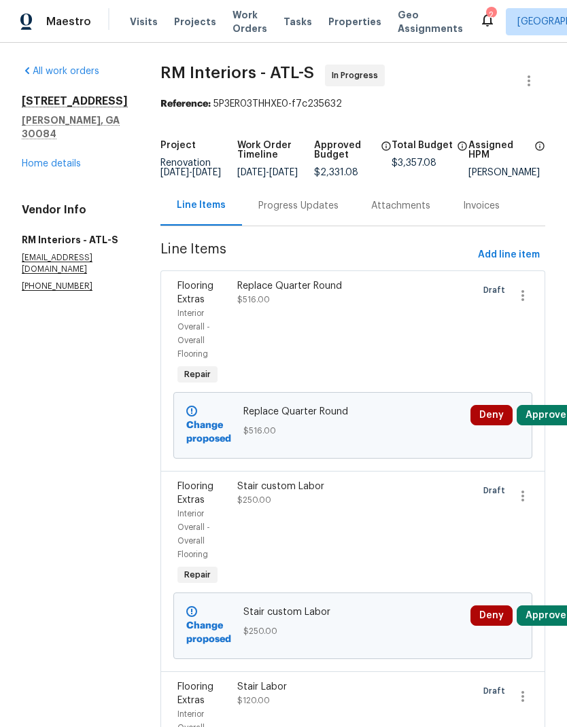
click at [278, 212] on div "Progress Updates" at bounding box center [298, 206] width 80 height 14
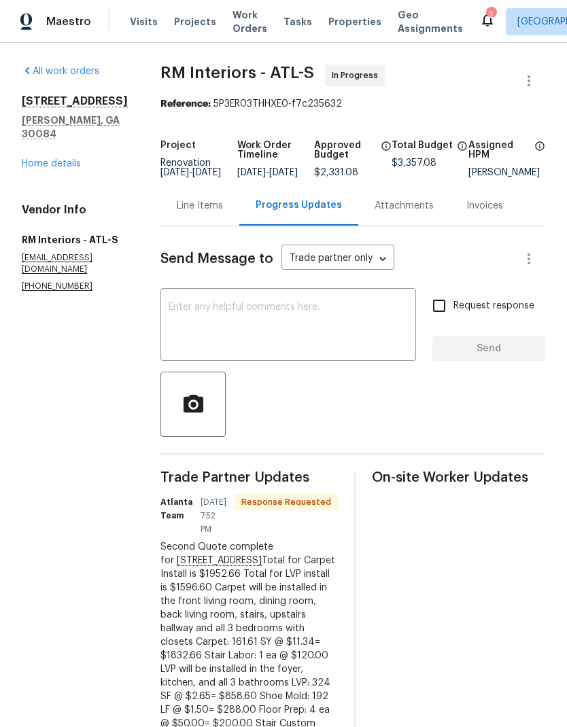
click at [440, 311] on input "Request response" at bounding box center [439, 306] width 29 height 29
checkbox input "true"
click at [323, 328] on textarea at bounding box center [288, 326] width 239 height 48
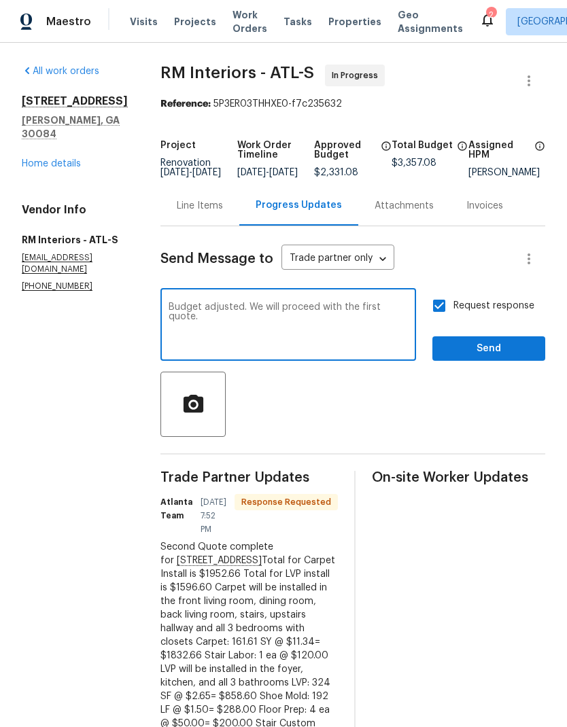
type textarea "Budget adjusted. We will proceed with the first quote."
click at [497, 357] on span "Send" at bounding box center [488, 348] width 91 height 17
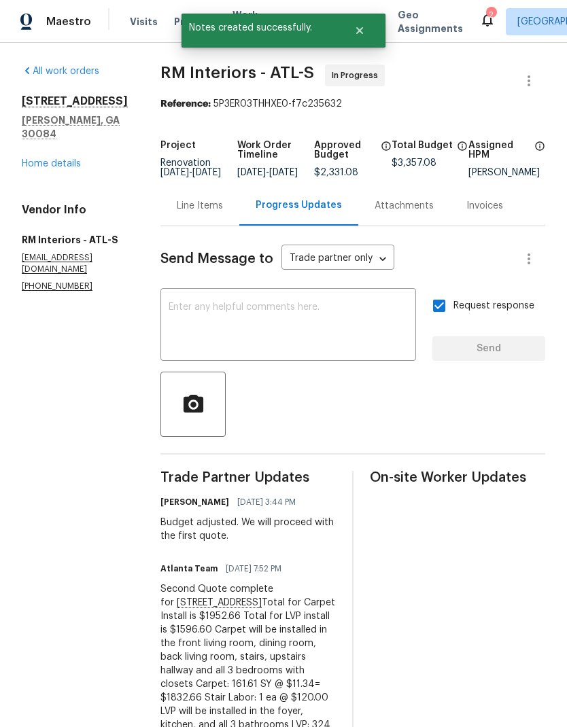
click at [71, 159] on link "Home details" at bounding box center [51, 164] width 59 height 10
